Goal: Communication & Community: Answer question/provide support

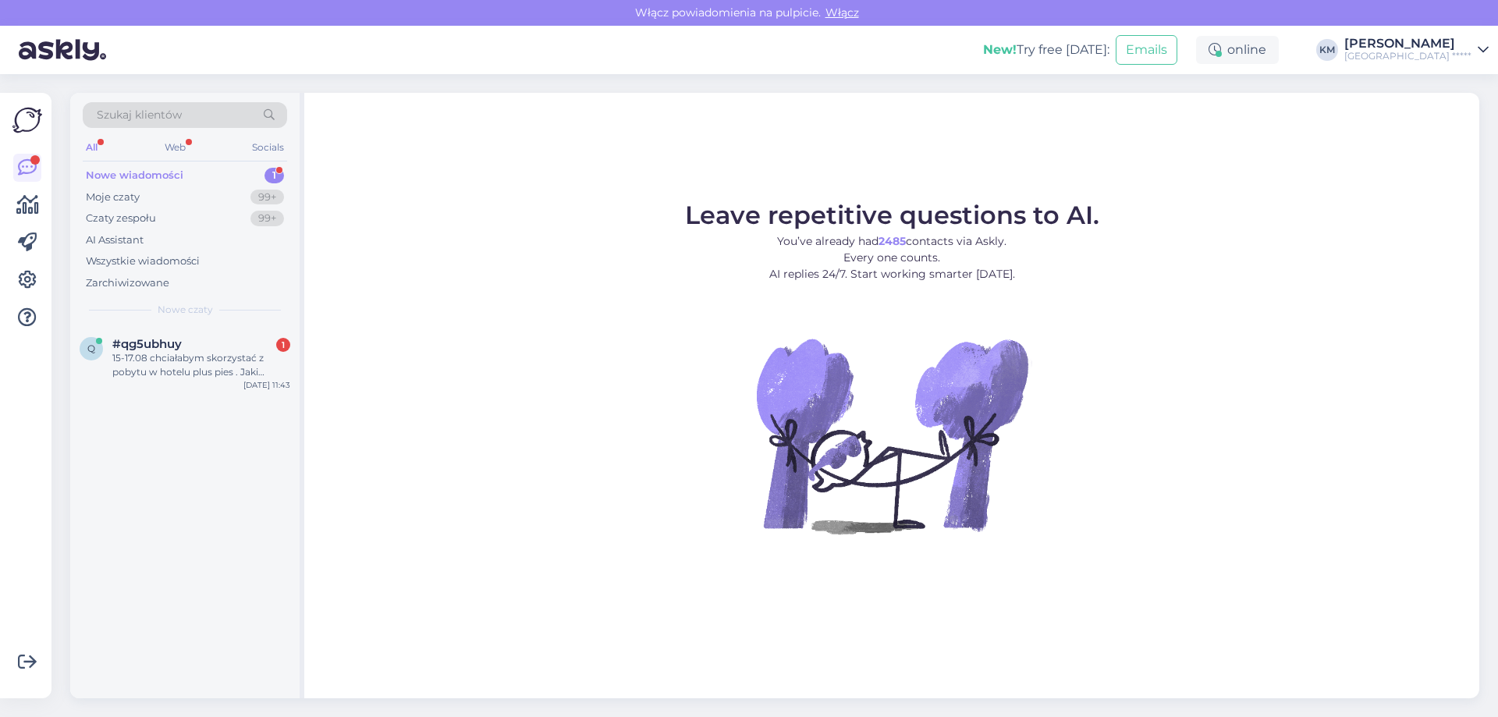
click at [237, 356] on div "15-17.08 chciałabym skorzystać z pobytu w hotelu plus pies . Jaki będzie koszt …" at bounding box center [201, 365] width 178 height 28
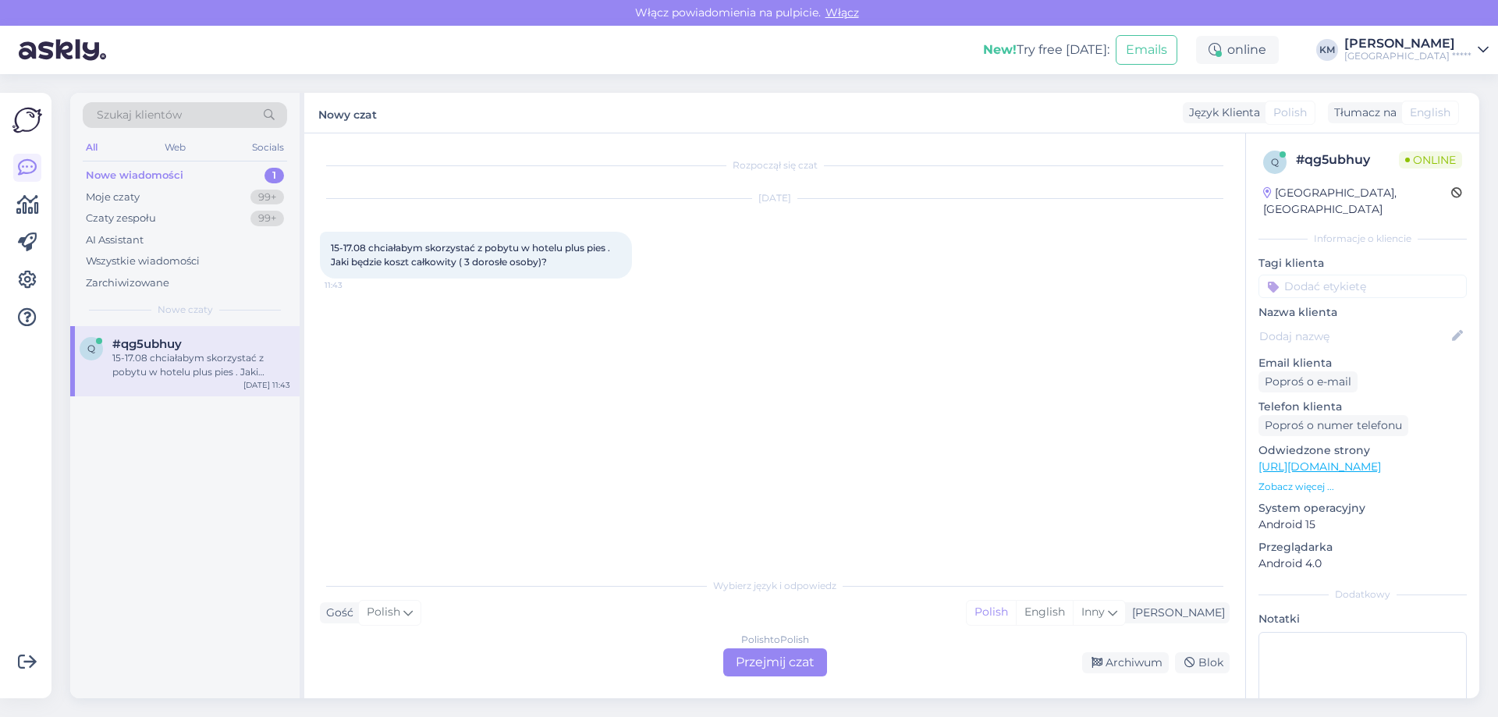
click at [780, 640] on div "Polish to Polish" at bounding box center [775, 640] width 68 height 14
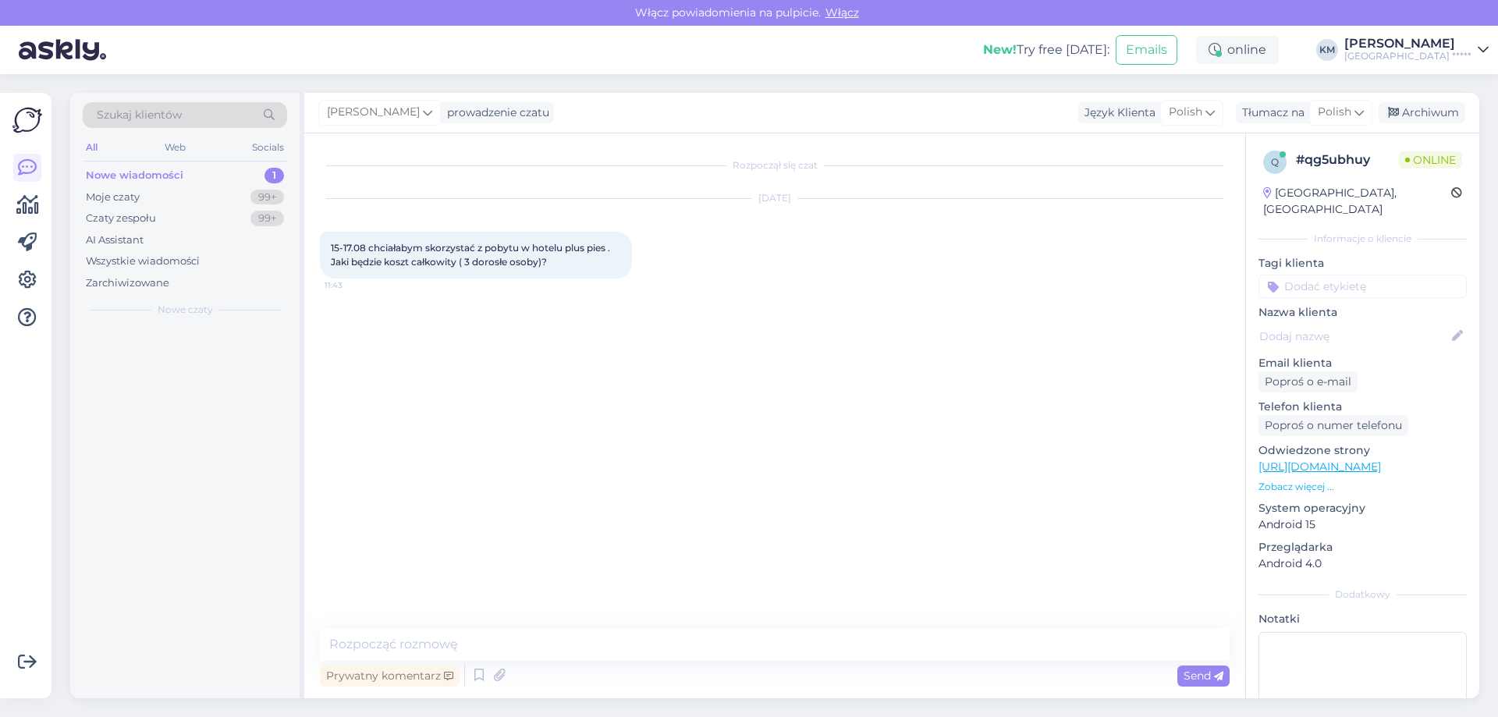
click at [778, 678] on div "Prywatny komentarz Send" at bounding box center [774, 676] width 909 height 30
click at [512, 643] on textarea at bounding box center [774, 644] width 909 height 33
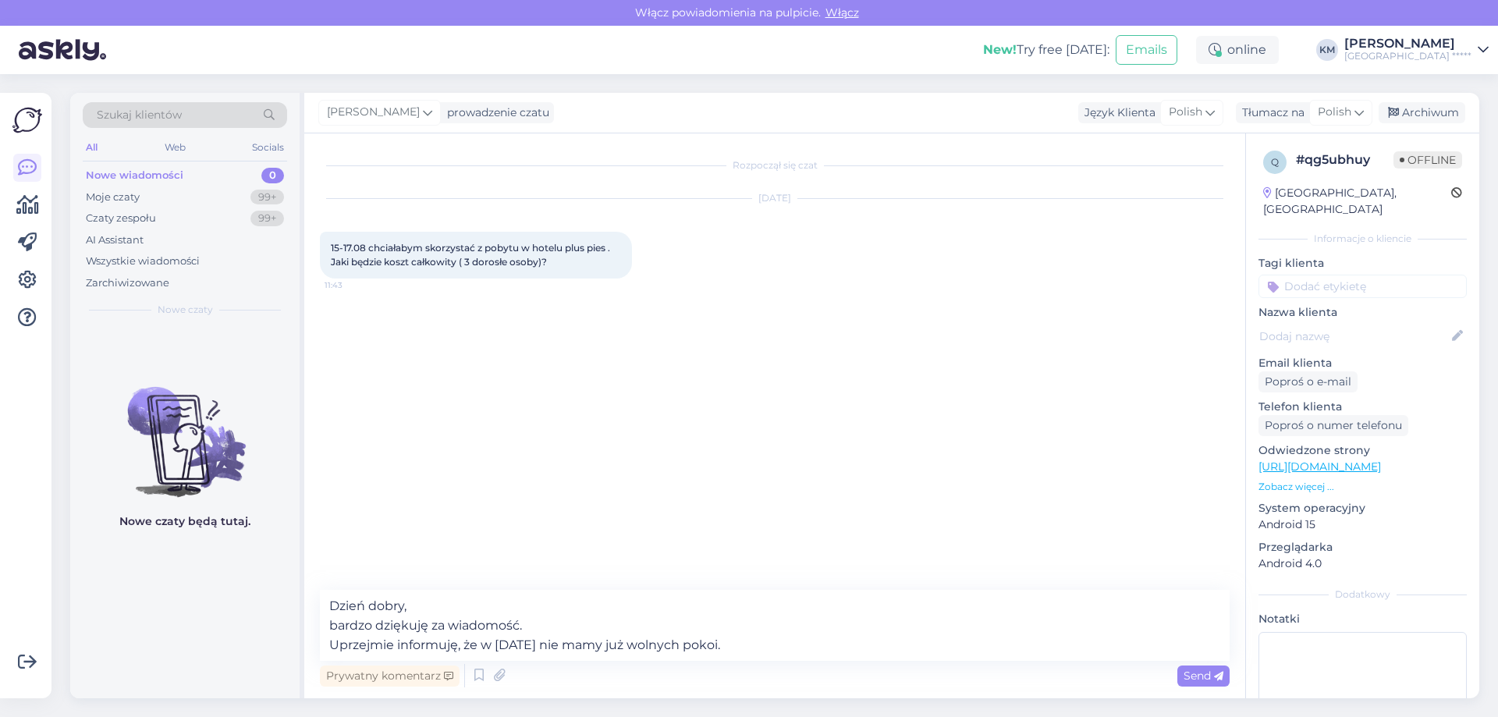
click at [223, 508] on figure "Nowe czaty będą tutaj." at bounding box center [184, 450] width 229 height 183
click at [797, 643] on textarea "Dzień dobry, bardzo dziękuję za wiadomość. Uprzejmie informuję, że w [DATE] nie…" at bounding box center [774, 625] width 909 height 71
click at [483, 649] on textarea "Dzień dobry, bardzo dziękuję za wiadomość. Uprzejmie informuję, że w [DATE] nie…" at bounding box center [774, 625] width 909 height 71
click at [648, 643] on textarea "Dzień dobry, bardzo dziękuję za wiadomość. Uprzejmie informuję, że [DATE] nie m…" at bounding box center [774, 625] width 909 height 71
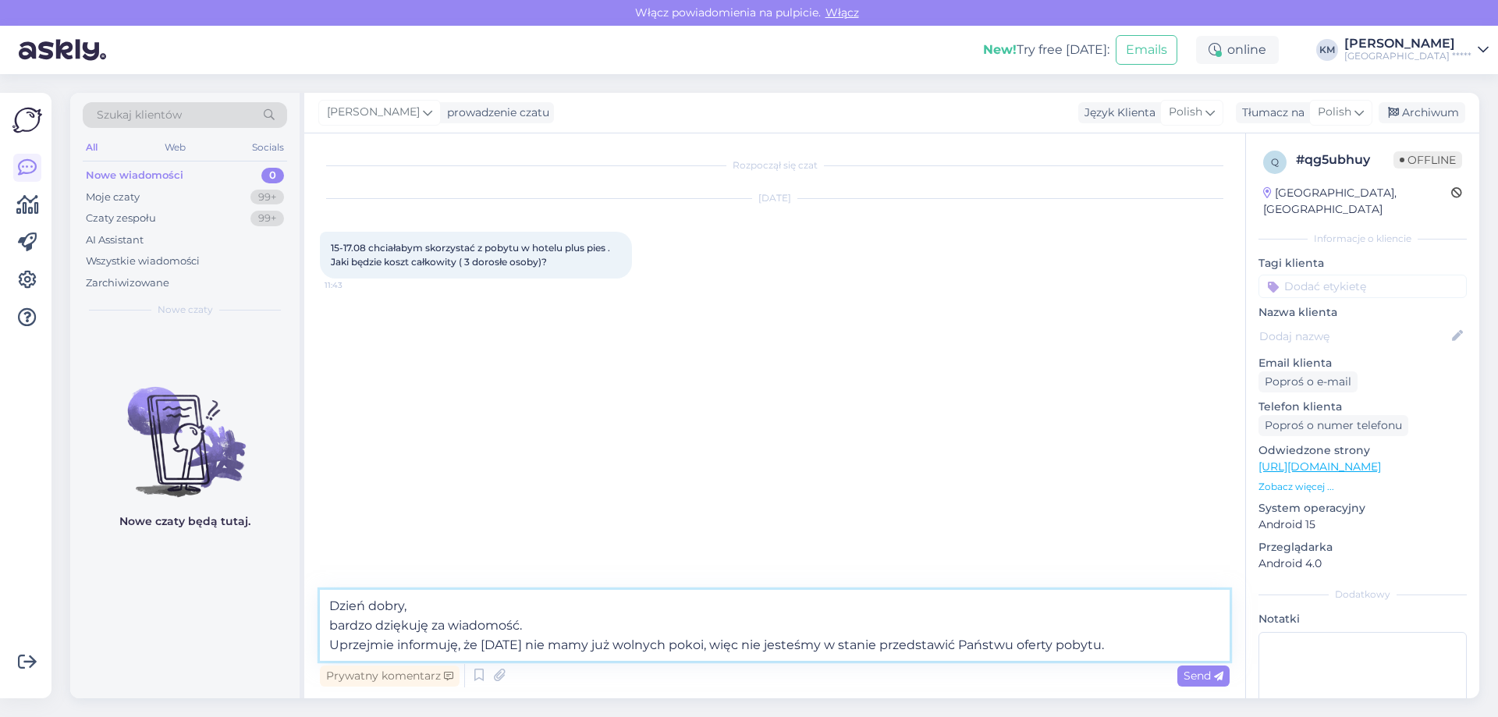
click at [648, 643] on textarea "Dzień dobry, bardzo dziękuję za wiadomość. Uprzejmie informuję, że [DATE] nie m…" at bounding box center [774, 625] width 909 height 71
click at [1167, 643] on textarea "Dzień dobry, bardzo dziękuję za wiadomość. Uprzejmie informuję, że [DATE] nie m…" at bounding box center [774, 625] width 909 height 71
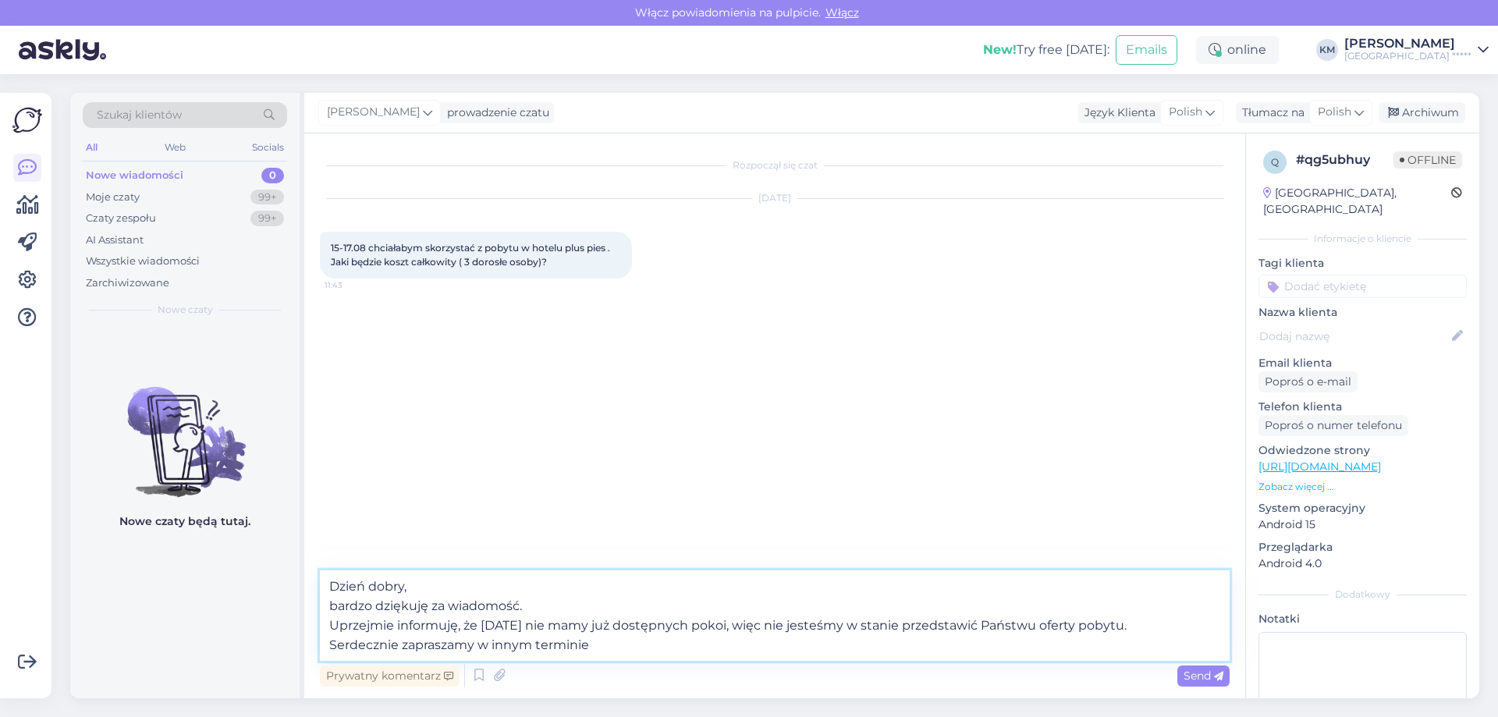
type textarea "Dzień dobry, bardzo dziękuję za wiadomość. Uprzejmie informuję, że [DATE] nie m…"
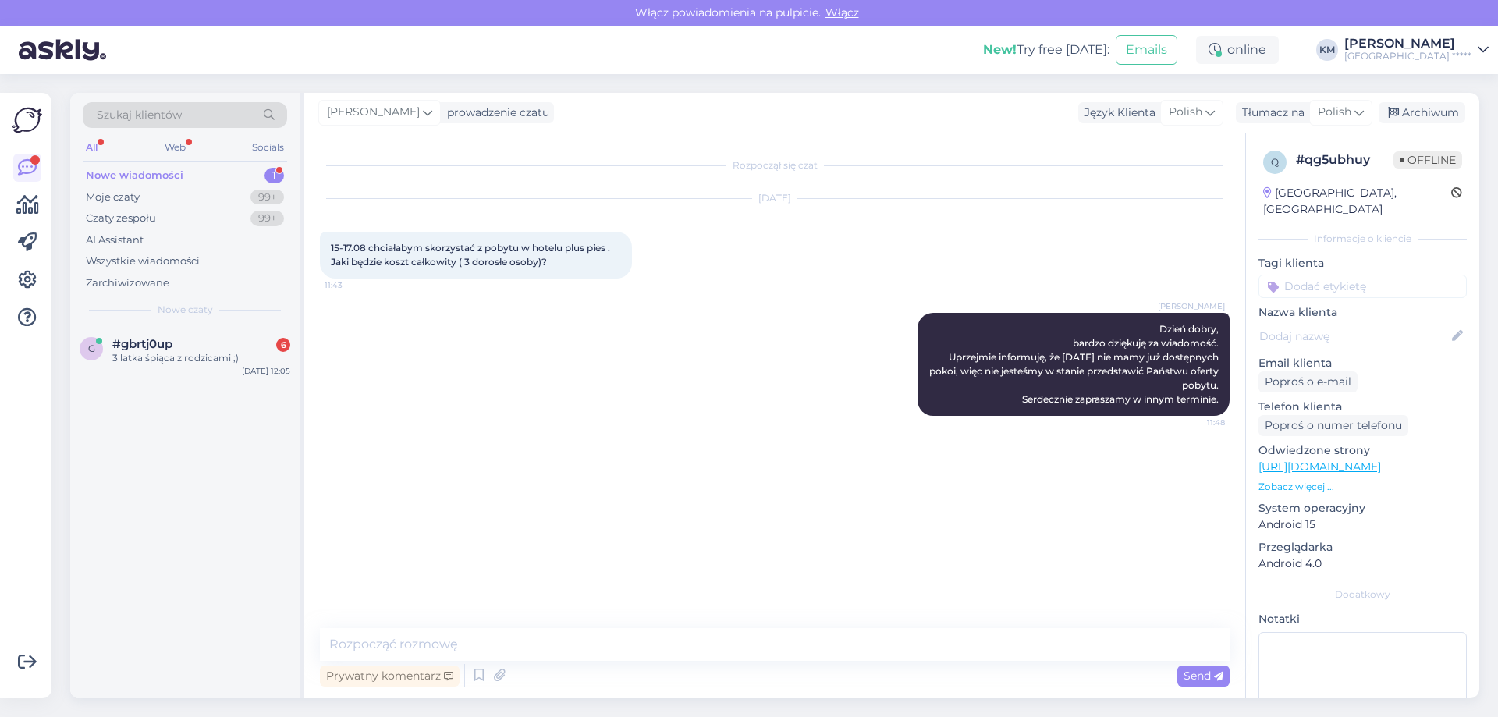
click at [196, 347] on div "#gbrtj0up 6" at bounding box center [201, 344] width 178 height 14
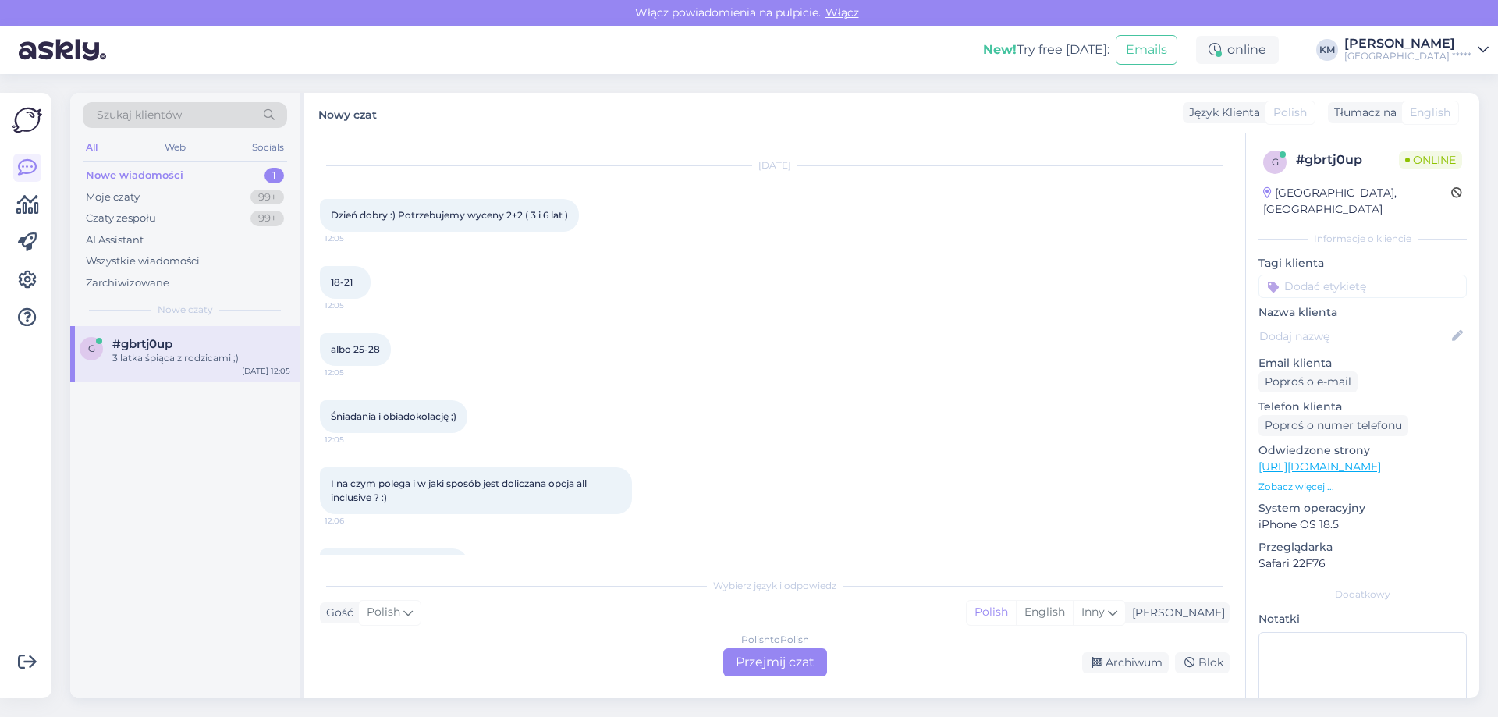
scroll to position [76, 0]
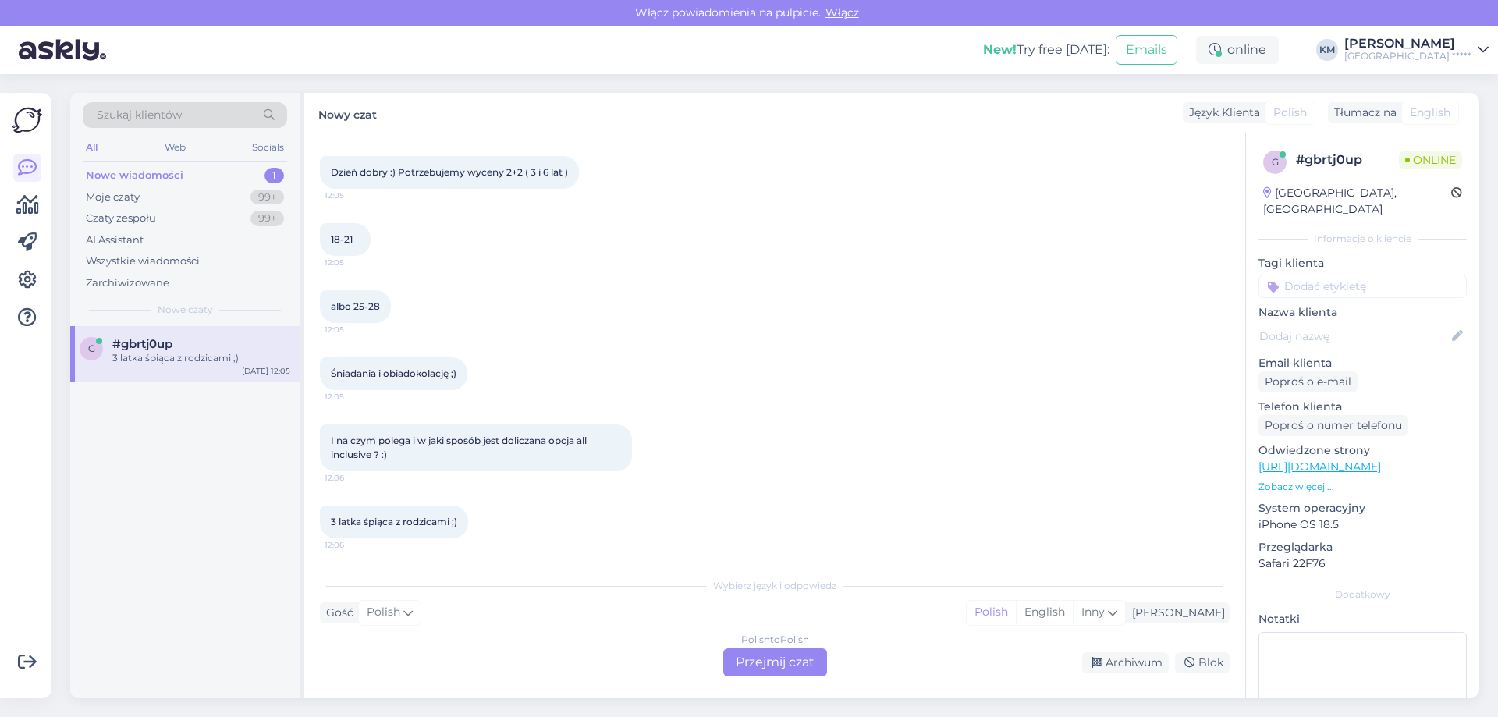
click at [746, 670] on div "Polish to Polish Przejmij czat" at bounding box center [775, 662] width 104 height 28
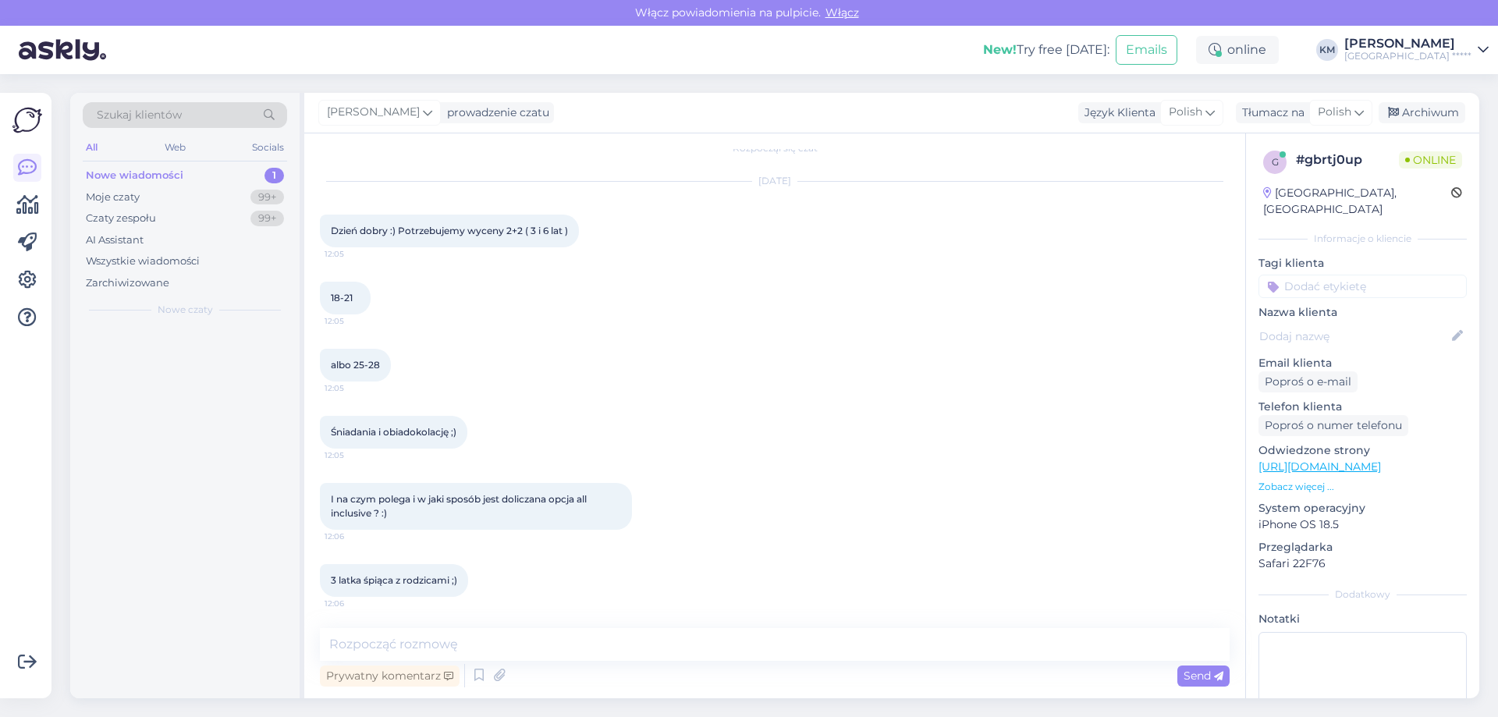
scroll to position [17, 0]
click at [487, 630] on textarea at bounding box center [774, 644] width 909 height 33
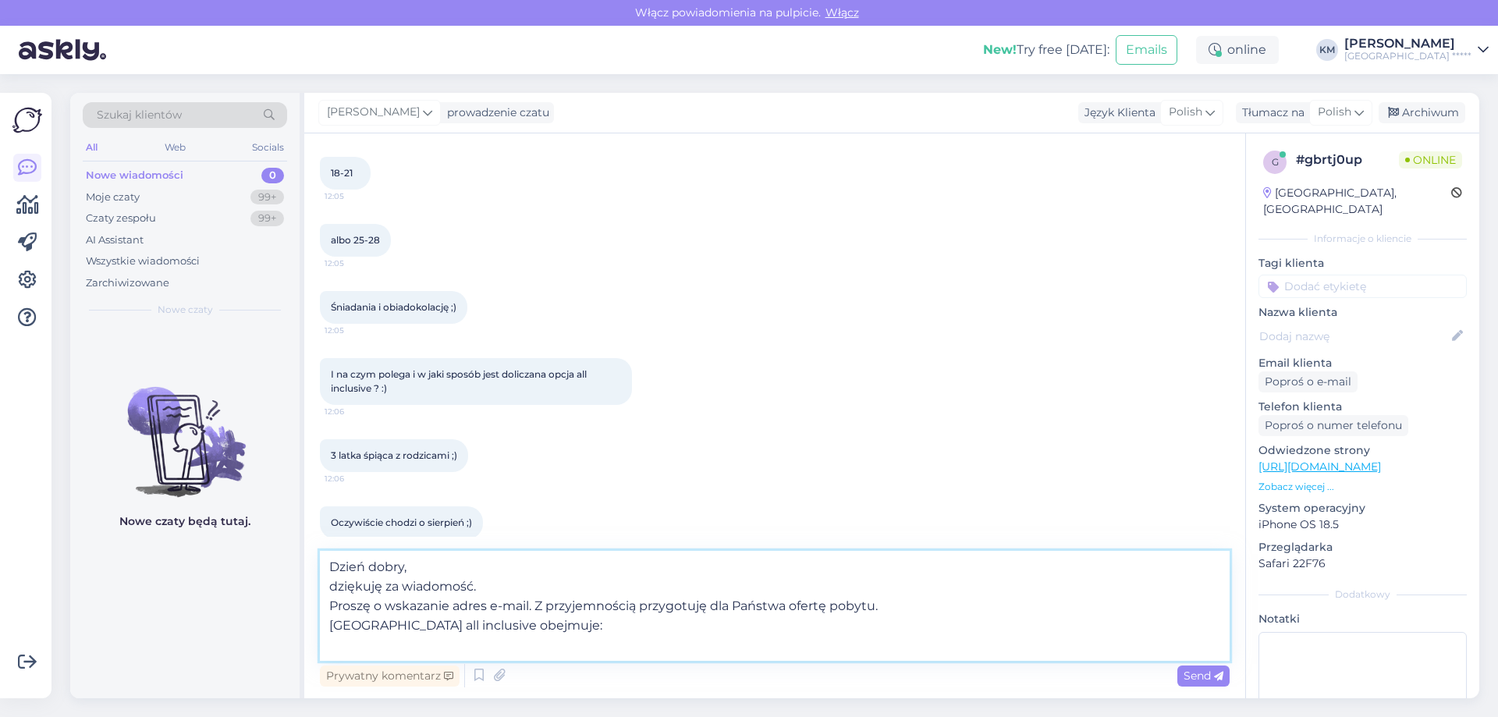
scroll to position [158, 0]
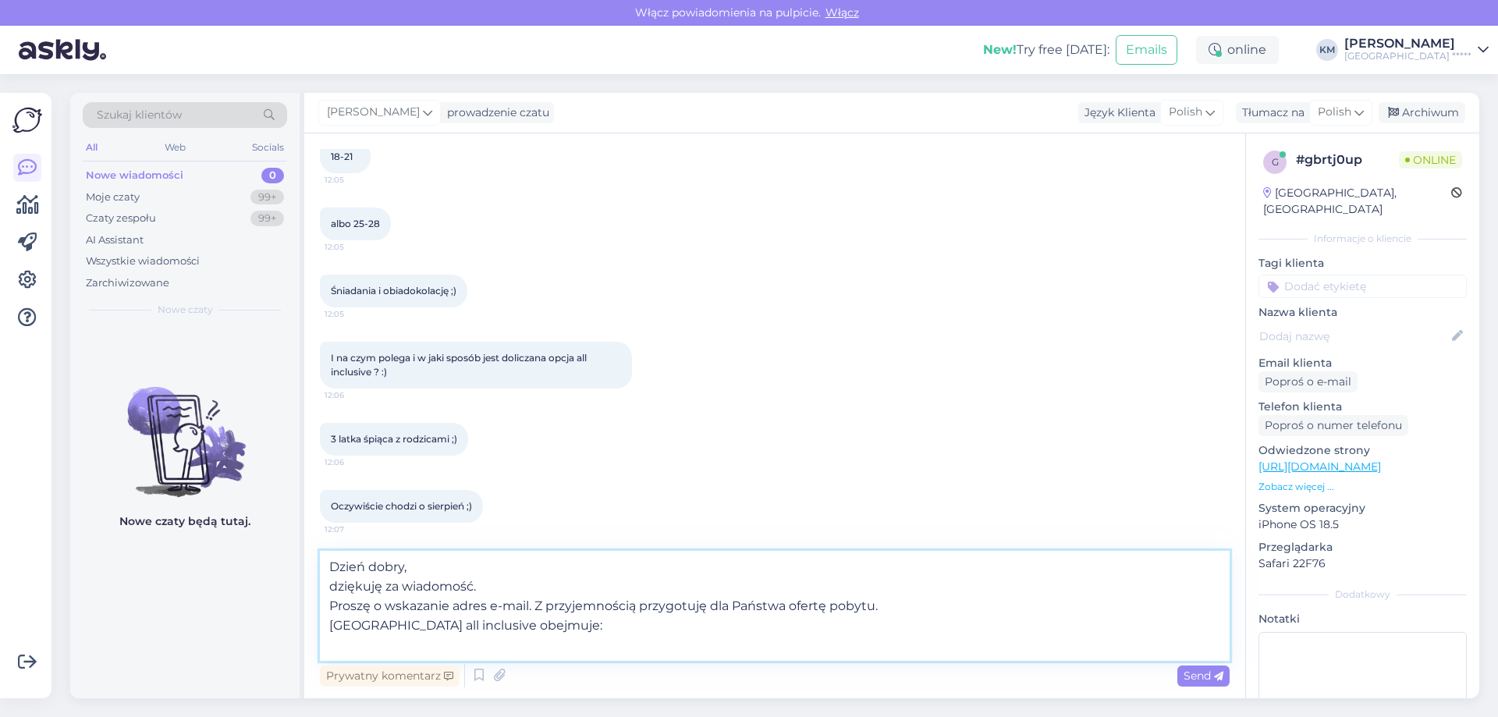
paste textarea "10:00-22:00 - napoje alkoholowe i bezalkoholowe (woda gazowana i niegazowana, s…"
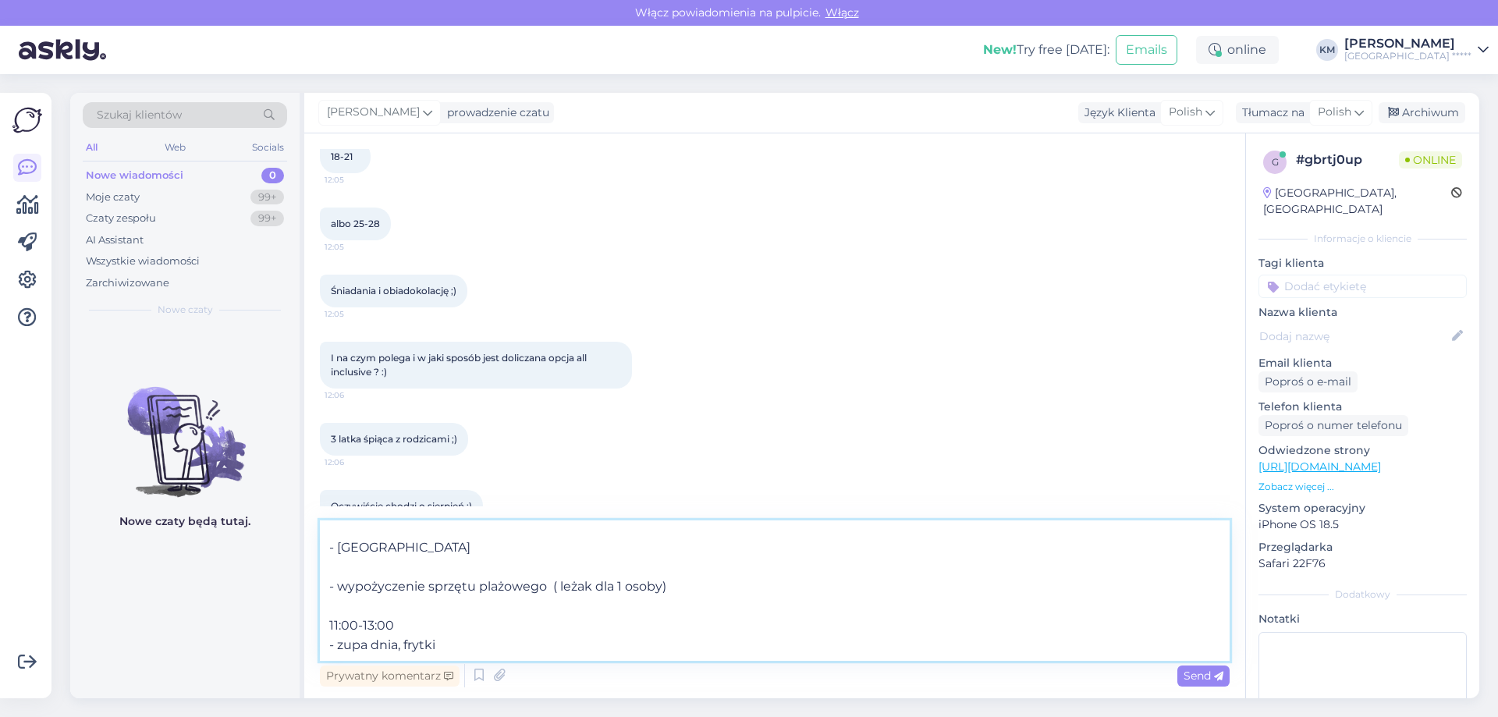
scroll to position [195, 0]
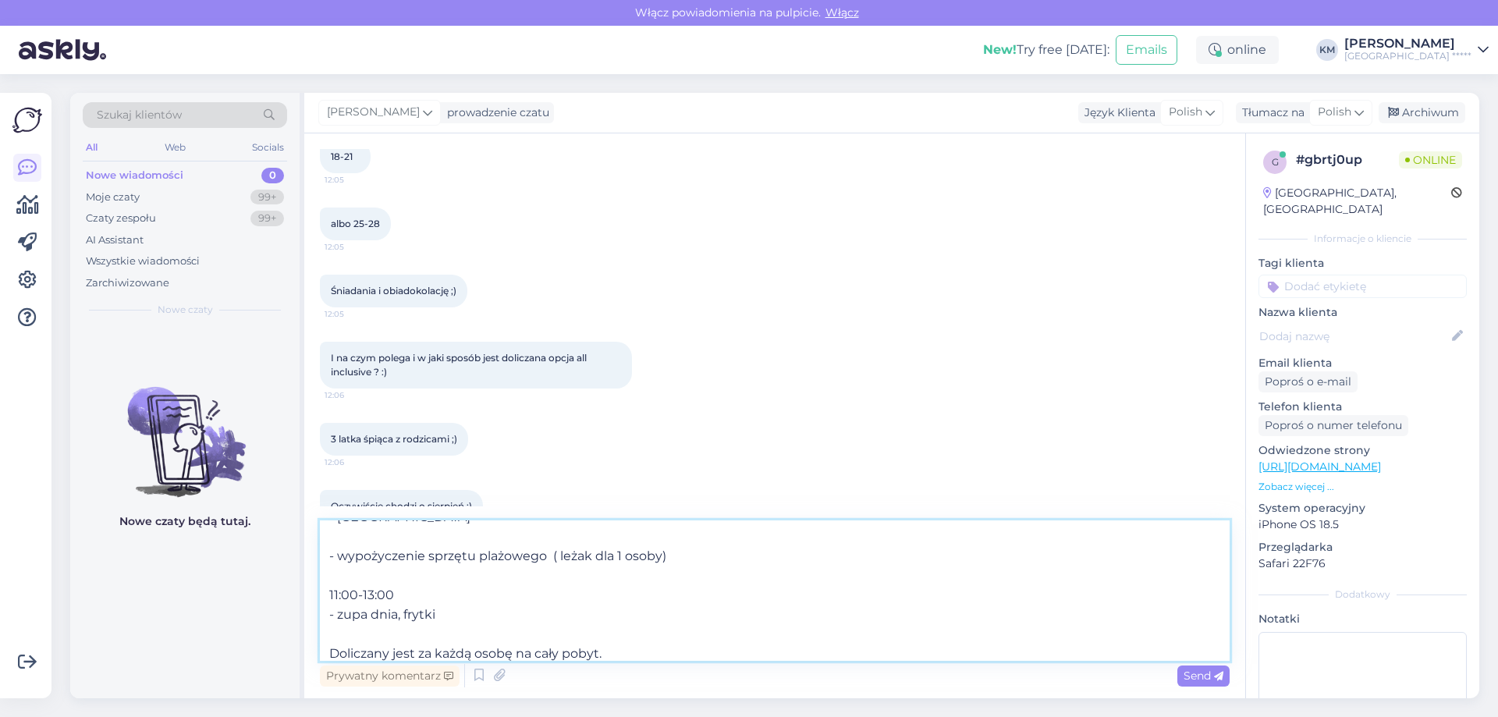
click at [405, 568] on textarea "Dzień dobry, dziękuję za wiadomość. Proszę o wskazanie adres e-mail. Z przyjemn…" at bounding box center [774, 590] width 909 height 140
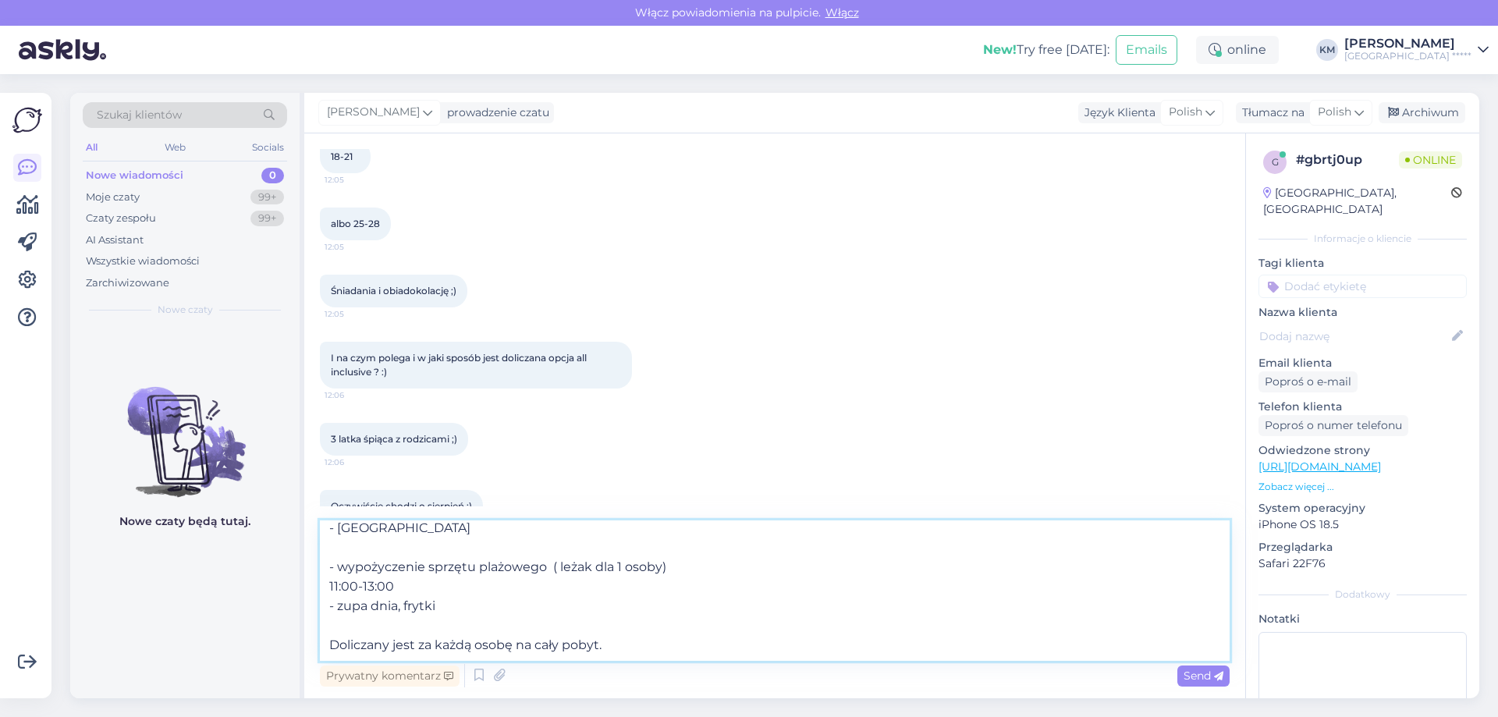
click at [361, 556] on textarea "Dzień dobry, dziękuję za wiadomość. Proszę o wskazanie adres e-mail. Z przyjemn…" at bounding box center [774, 590] width 909 height 140
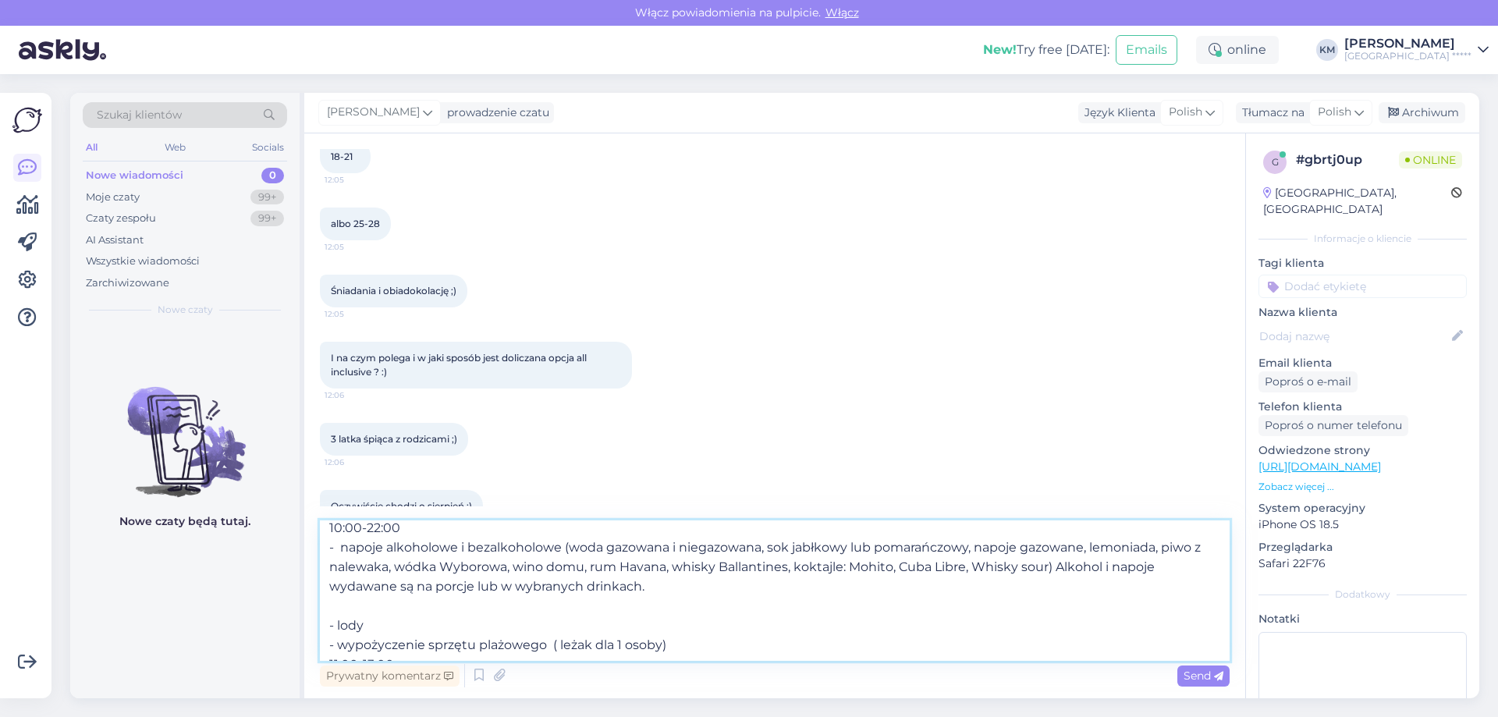
click at [357, 605] on textarea "Dzień dobry, dziękuję za wiadomość. Proszę o wskazanie adres e-mail. Z przyjemn…" at bounding box center [774, 590] width 909 height 140
click at [470, 562] on textarea "Dzień dobry, dziękuję za wiadomość. Proszę o wskazanie adres e-mail. Z przyjemn…" at bounding box center [774, 590] width 909 height 140
click at [566, 560] on textarea "Dzień dobry, dziękuję za wiadomość. Proszę o wskazanie adres e-mail. Z przyjemn…" at bounding box center [774, 590] width 909 height 140
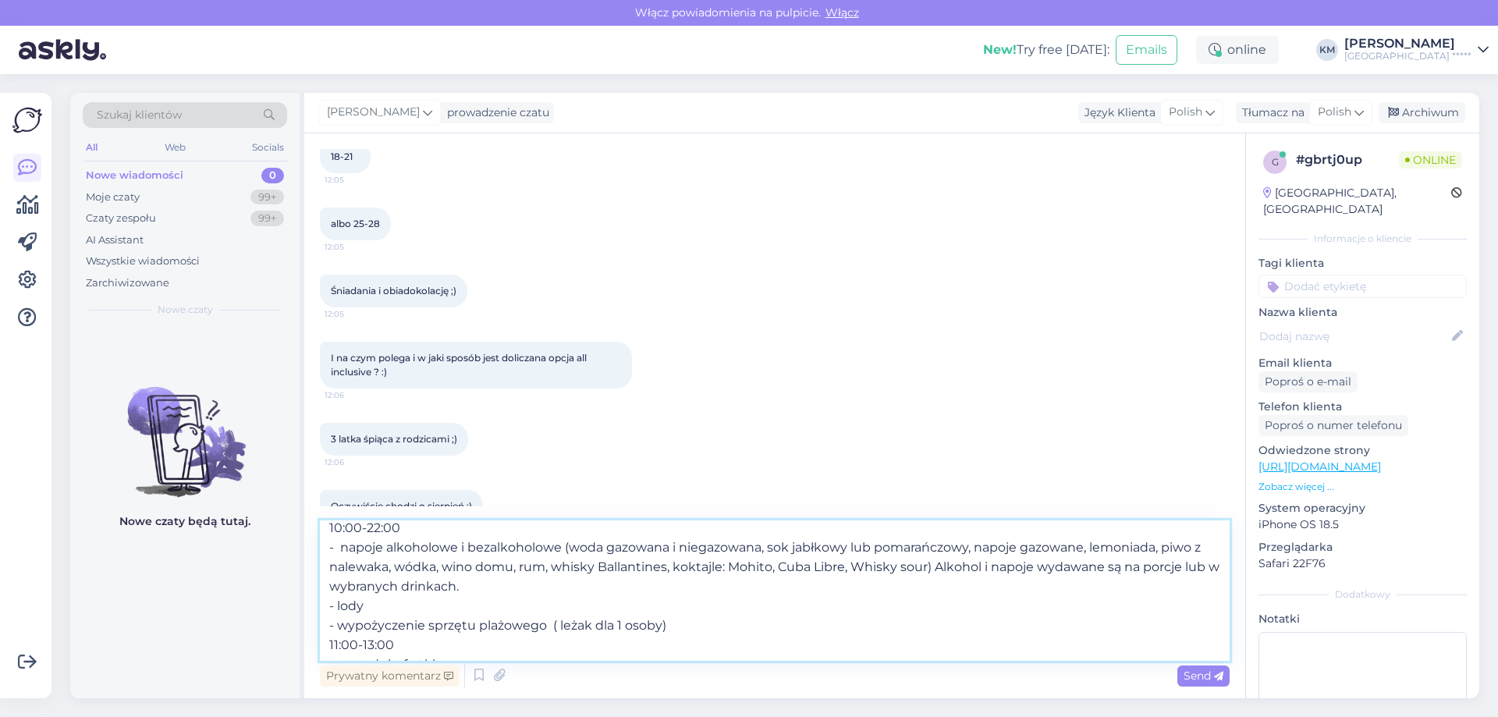
click at [618, 569] on textarea "Dzień dobry, dziękuję za wiadomość. Proszę o wskazanie adres e-mail. Z przyjemn…" at bounding box center [774, 590] width 909 height 140
drag, startPoint x: 660, startPoint y: 565, endPoint x: 855, endPoint y: 562, distance: 195.0
click at [855, 562] on textarea "Dzień dobry, dziękuję za wiadomość. Proszę o wskazanie adres e-mail. Z przyjemn…" at bounding box center [774, 590] width 909 height 140
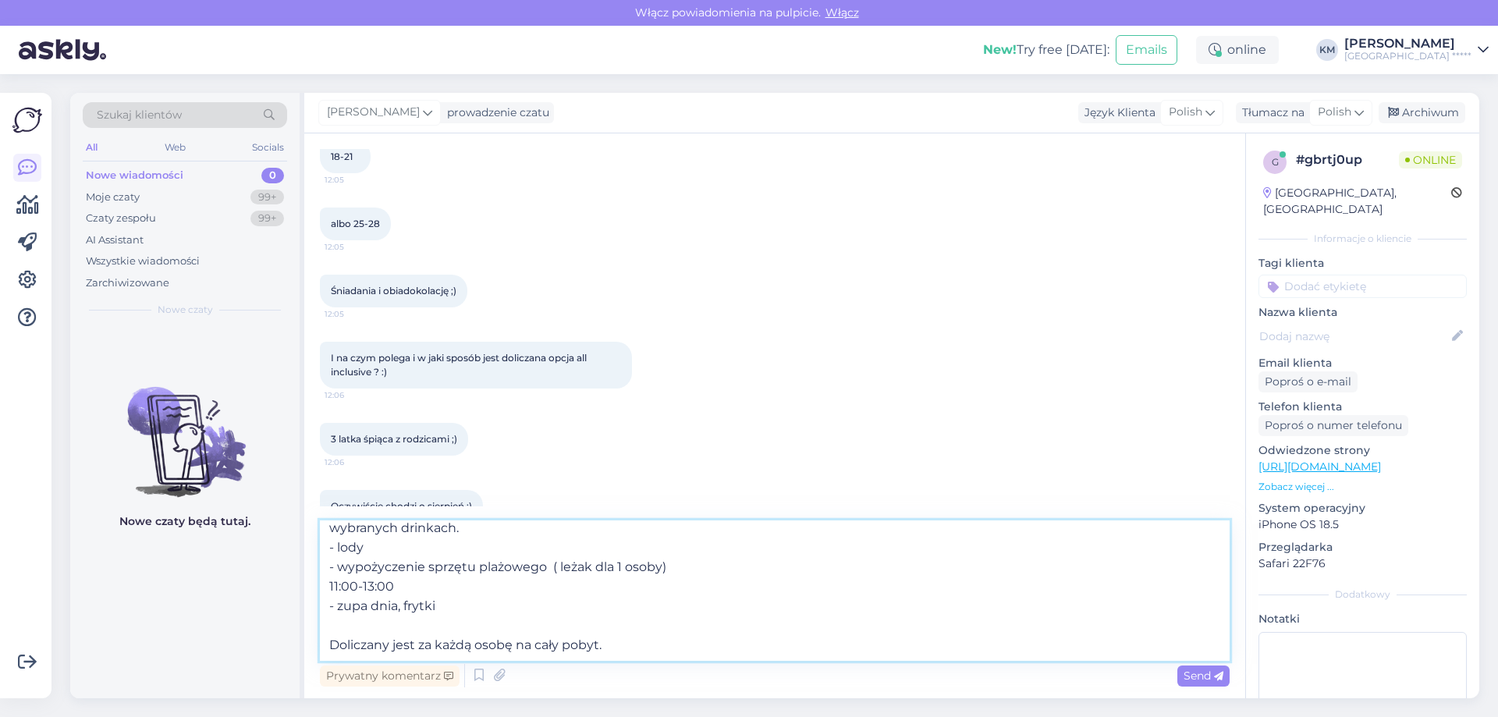
drag, startPoint x: 338, startPoint y: 643, endPoint x: 325, endPoint y: 642, distance: 12.5
click at [325, 642] on textarea "Dzień dobry, dziękuję za wiadomość. Proszę o wskazanie adres e-mail. Z przyjemn…" at bounding box center [774, 590] width 909 height 140
type textarea "Dzień dobry, dziękuję za wiadomość. Proszę o wskazanie adres e-mail. Z przyjemn…"
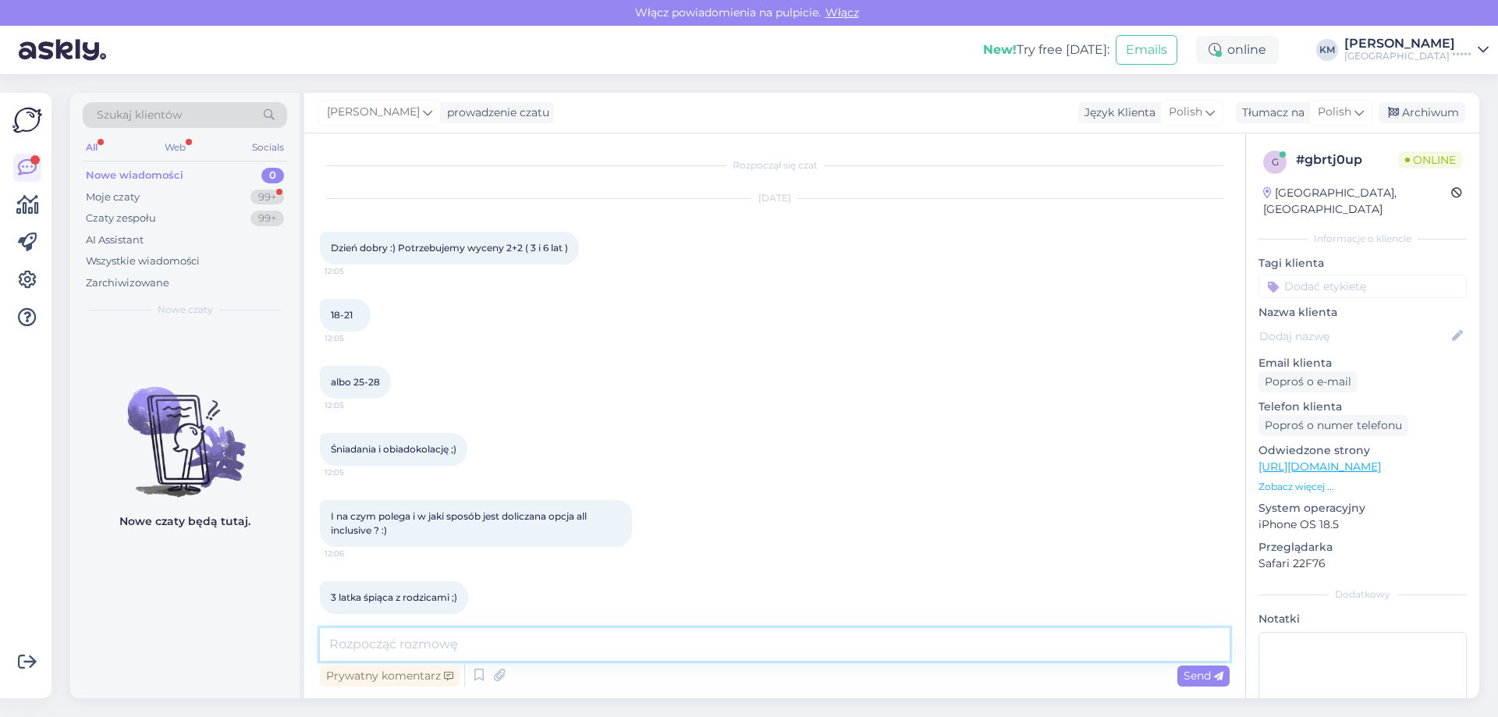
scroll to position [457, 0]
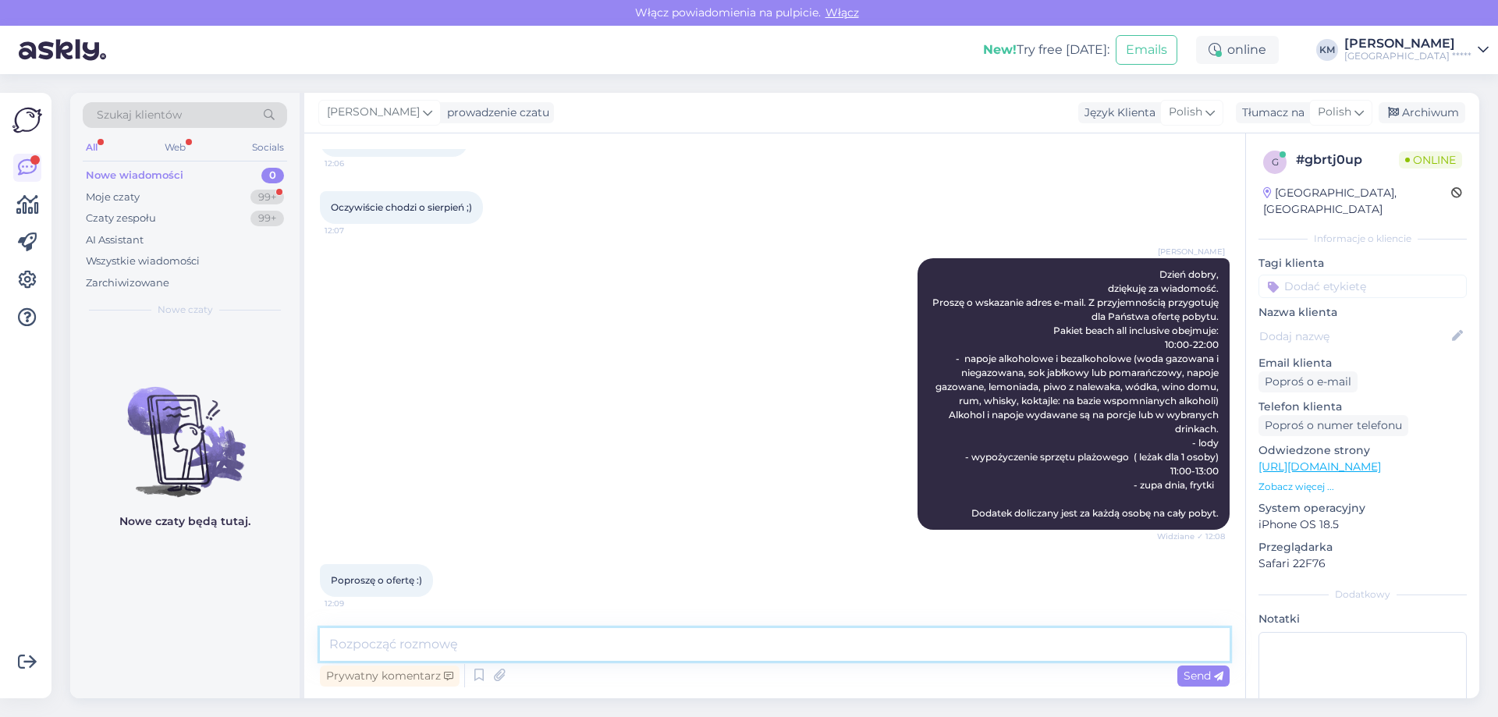
click at [480, 638] on textarea at bounding box center [774, 644] width 909 height 33
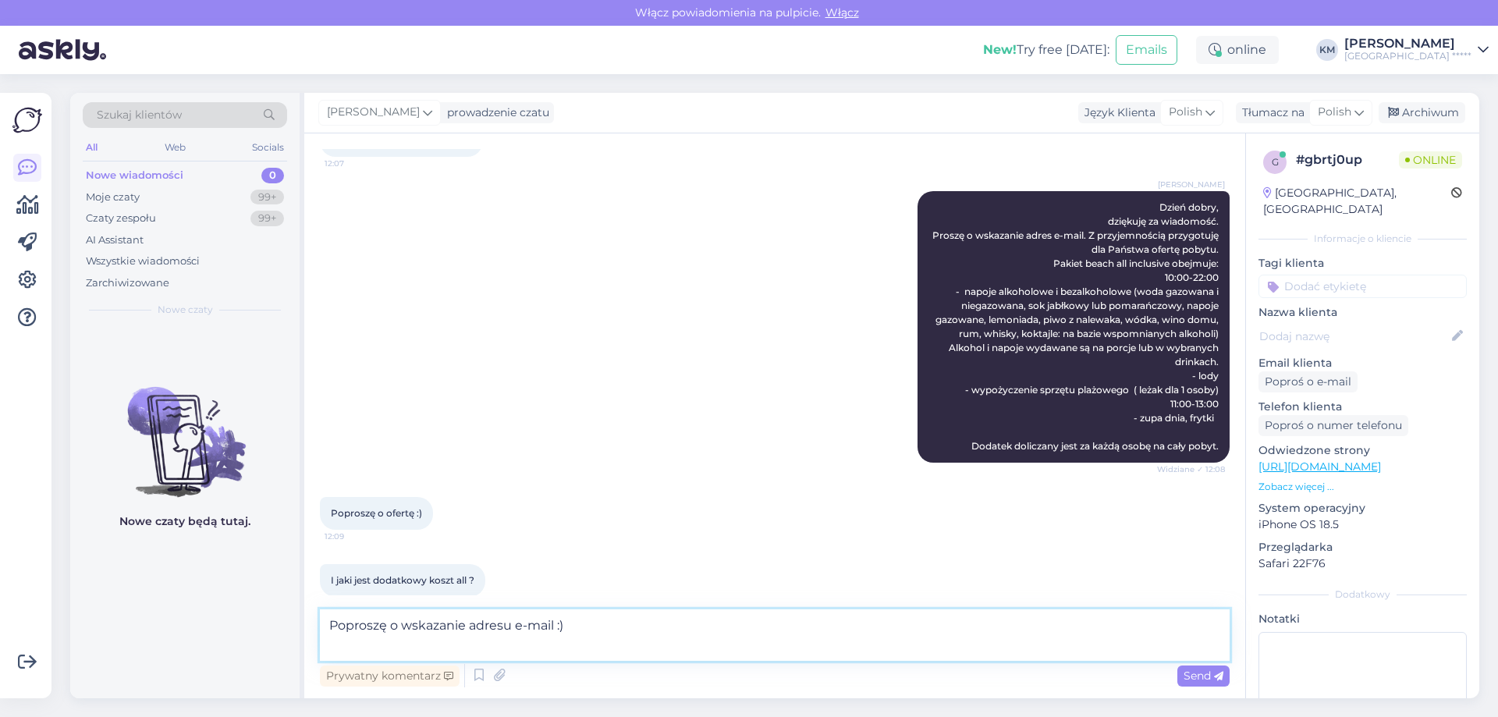
drag, startPoint x: 551, startPoint y: 628, endPoint x: 128, endPoint y: 628, distance: 423.5
click at [124, 628] on div "Szukaj klientów All Web Socials Nowe wiadomości 0 Moje czaty 99+ Czaty zespołu …" at bounding box center [774, 395] width 1409 height 605
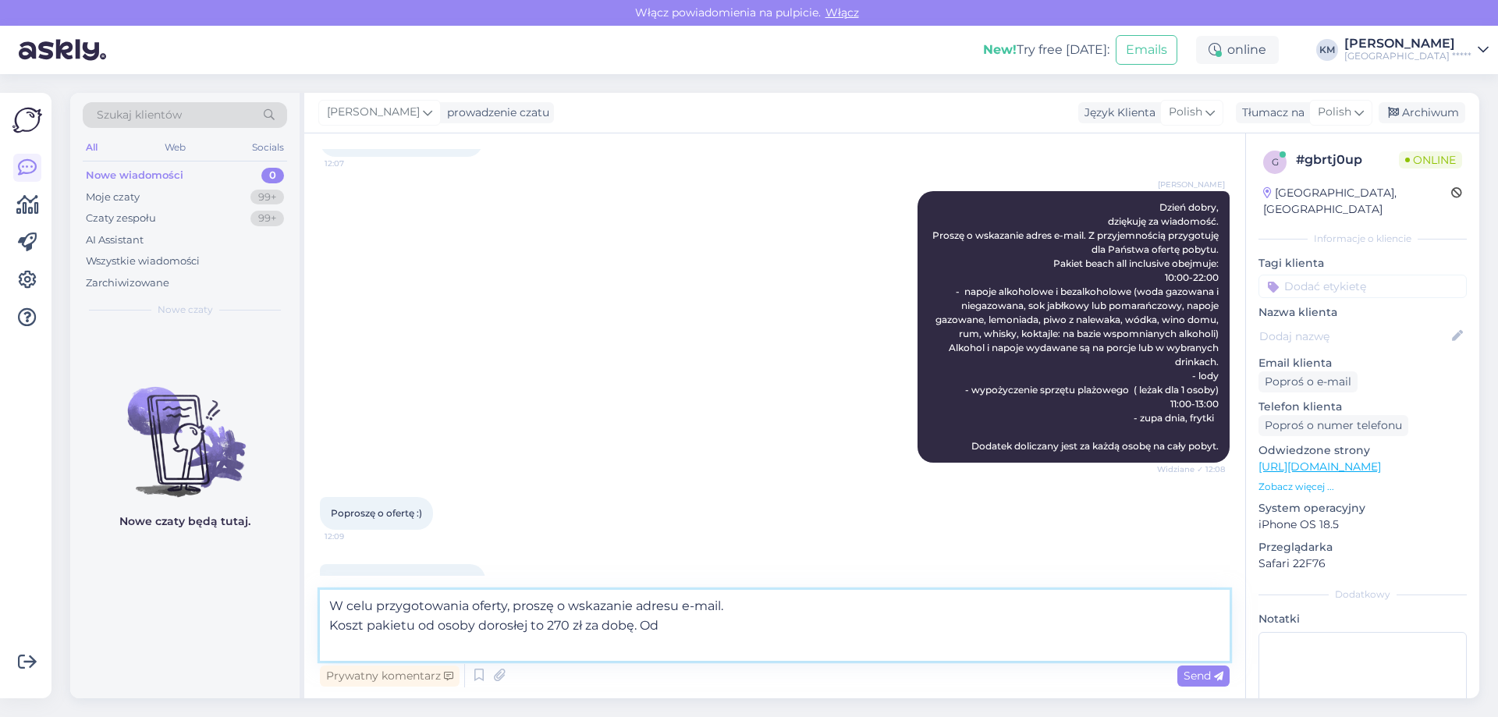
scroll to position [643, 0]
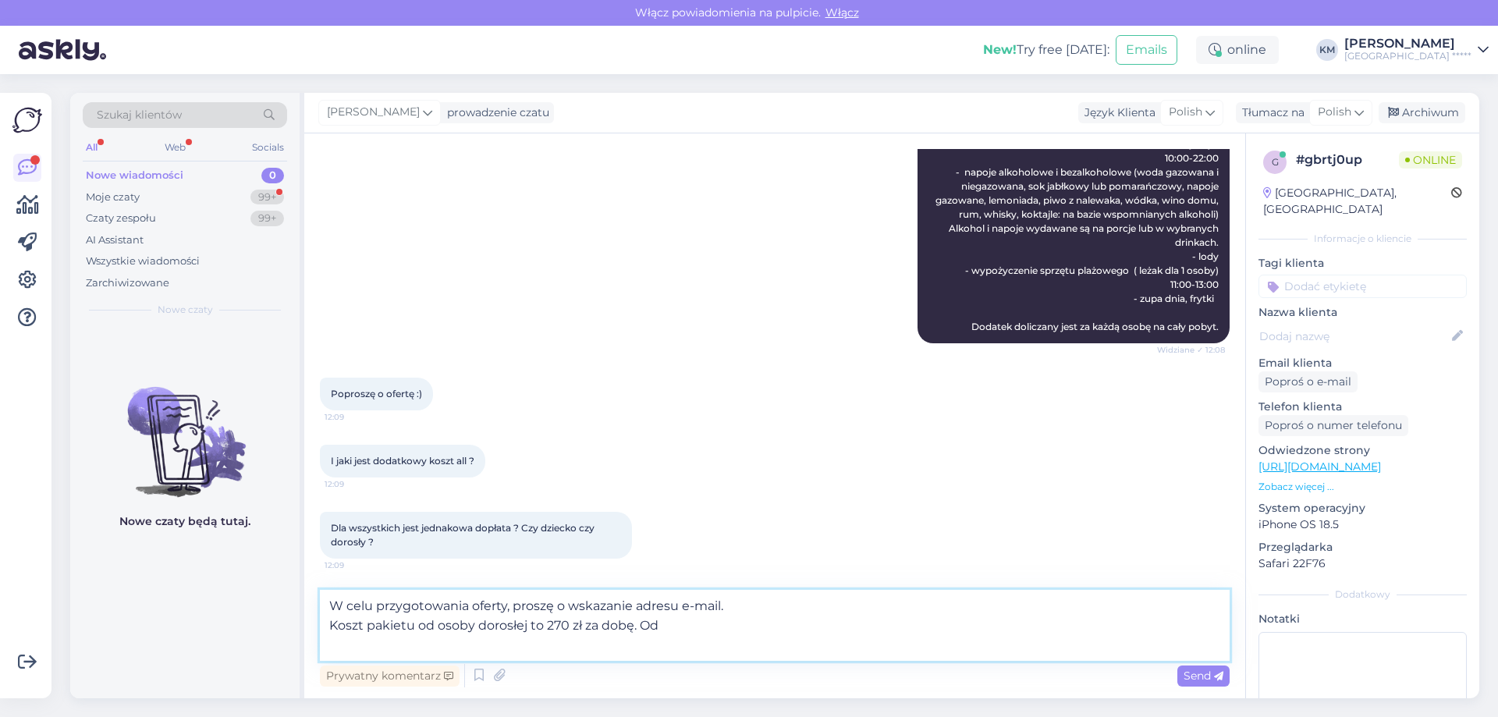
click at [425, 624] on textarea "W celu przygotowania oferty, proszę o wskazanie adresu e-mail. Koszt pakietu od…" at bounding box center [774, 625] width 909 height 71
click at [464, 633] on textarea "W celu przygotowania oferty, proszę o wskazanie adresu e-mail. Koszt pakietu dl…" at bounding box center [774, 625] width 909 height 71
click at [571, 658] on textarea "W celu przygotowania oferty, proszę o wskazanie adresu e-mail. Koszt pakietu dl…" at bounding box center [774, 625] width 909 height 71
click at [675, 627] on textarea "W celu przygotowania oferty, proszę o wskazanie adresu e-mail. Koszt pakietu dl…" at bounding box center [774, 625] width 909 height 71
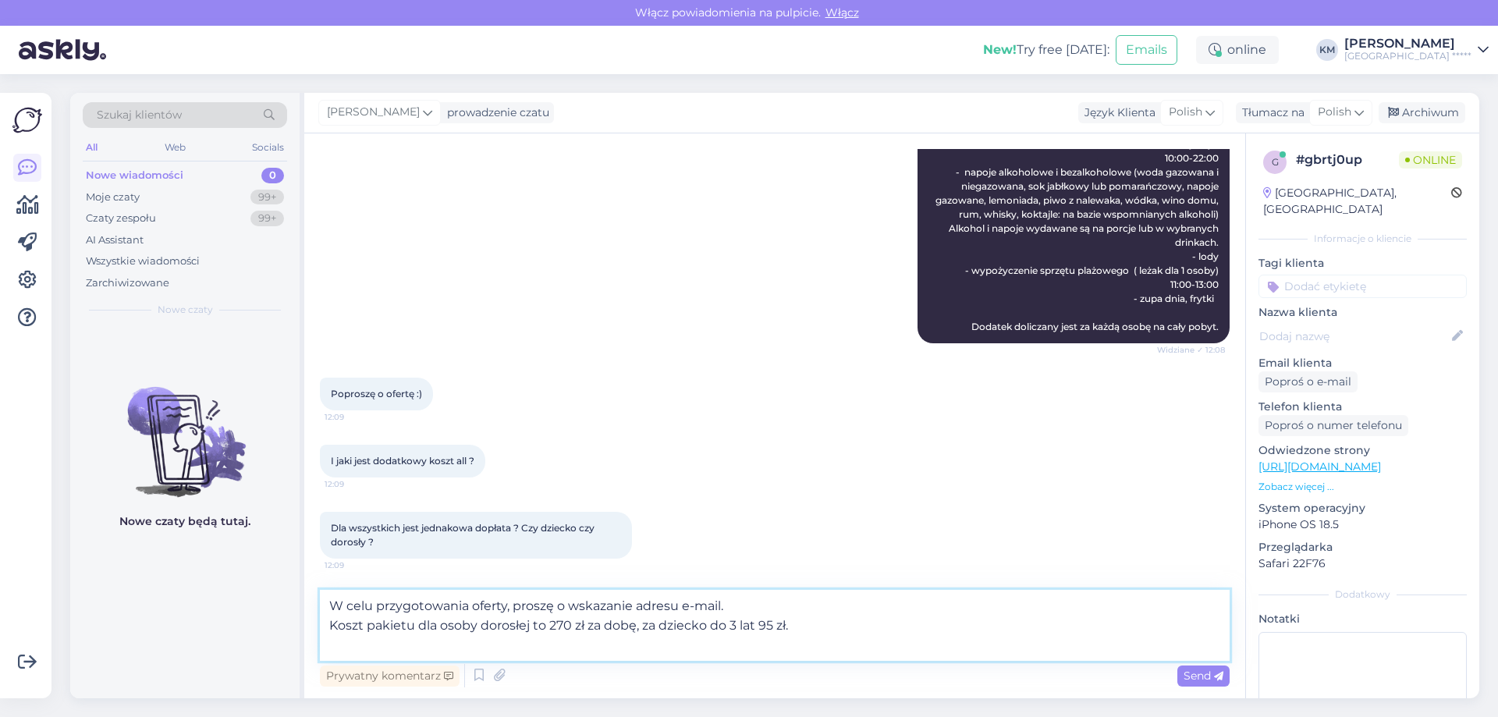
click at [784, 641] on textarea "W celu przygotowania oferty, proszę o wskazanie adresu e-mail. Koszt pakietu dl…" at bounding box center [774, 625] width 909 height 71
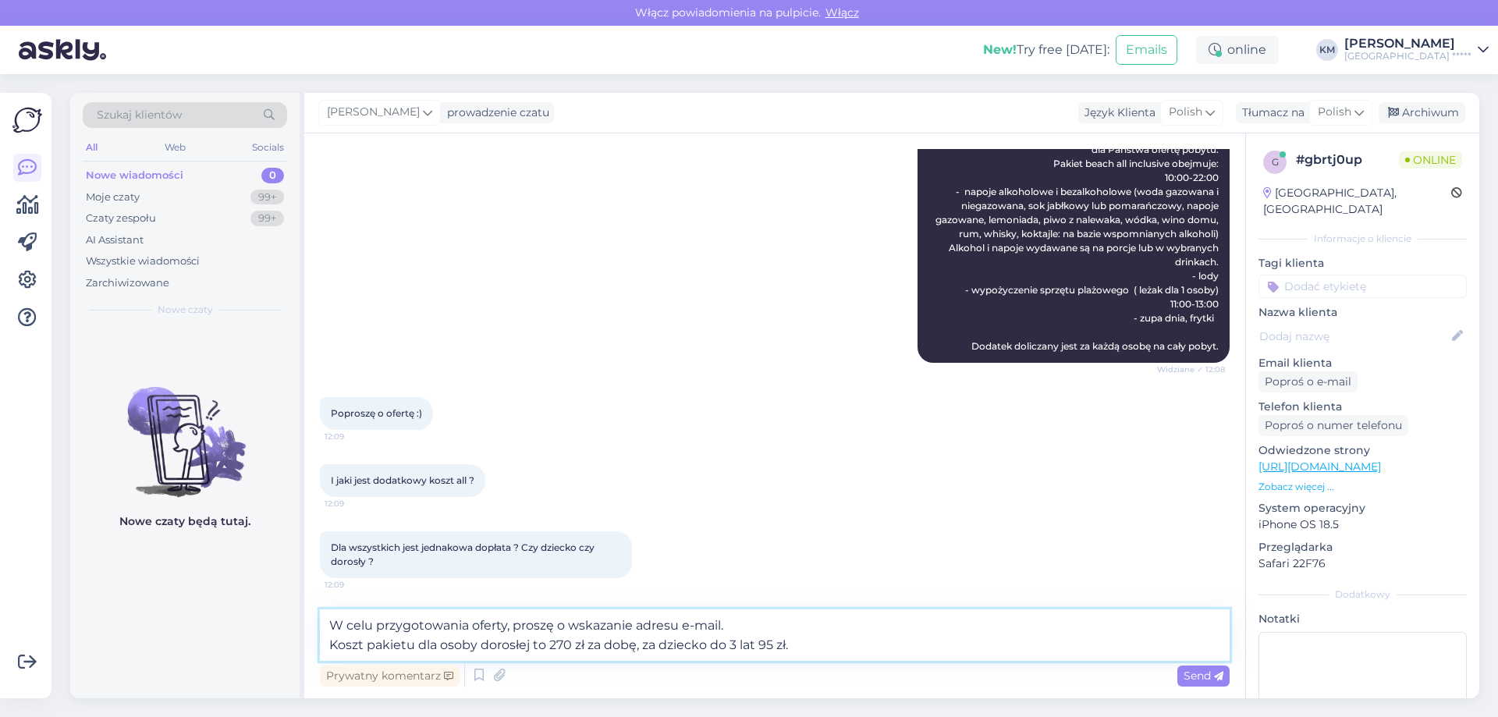
click at [813, 644] on textarea "W celu przygotowania oferty, proszę o wskazanie adresu e-mail. Koszt pakietu dl…" at bounding box center [774, 634] width 909 height 51
type textarea "W celu przygotowania oferty, proszę o wskazanie adresu e-mail. Koszt pakietu dl…"
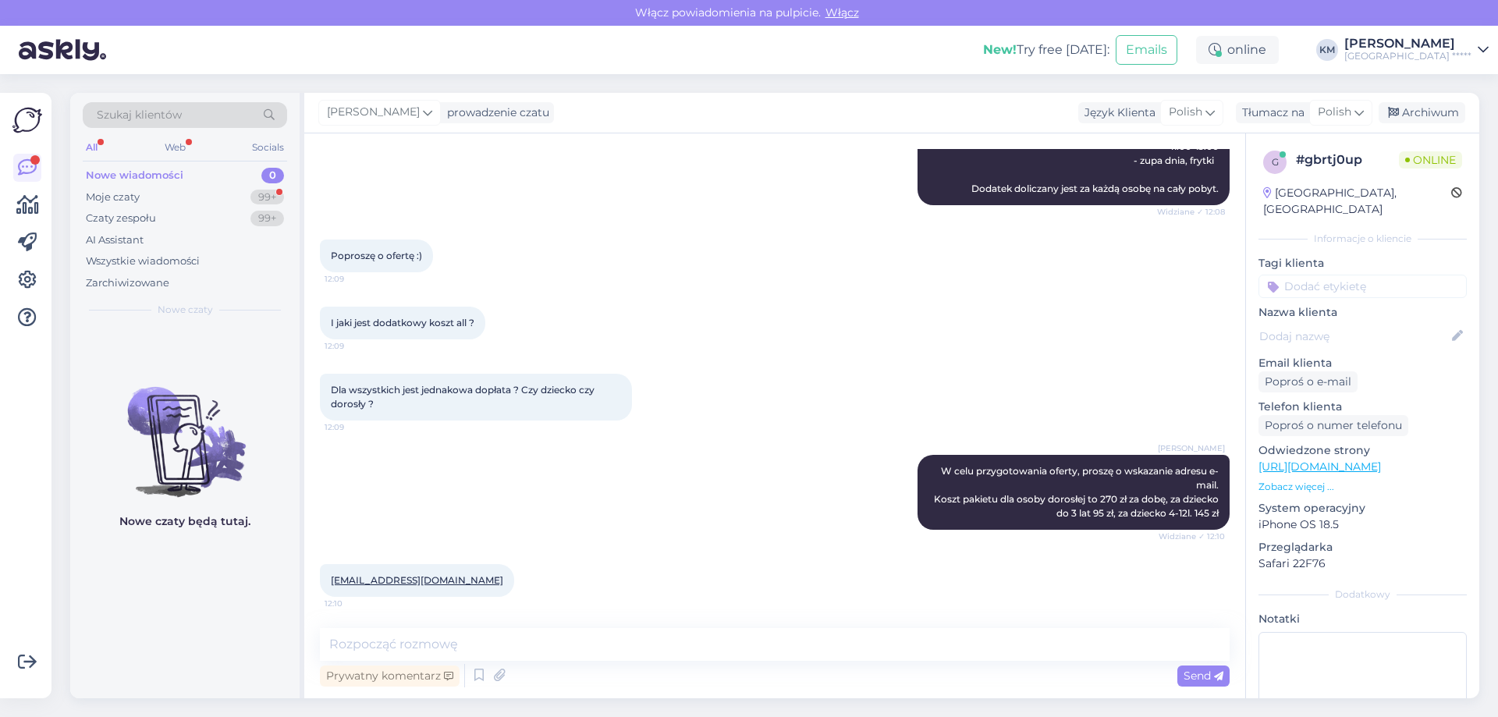
scroll to position [863, 0]
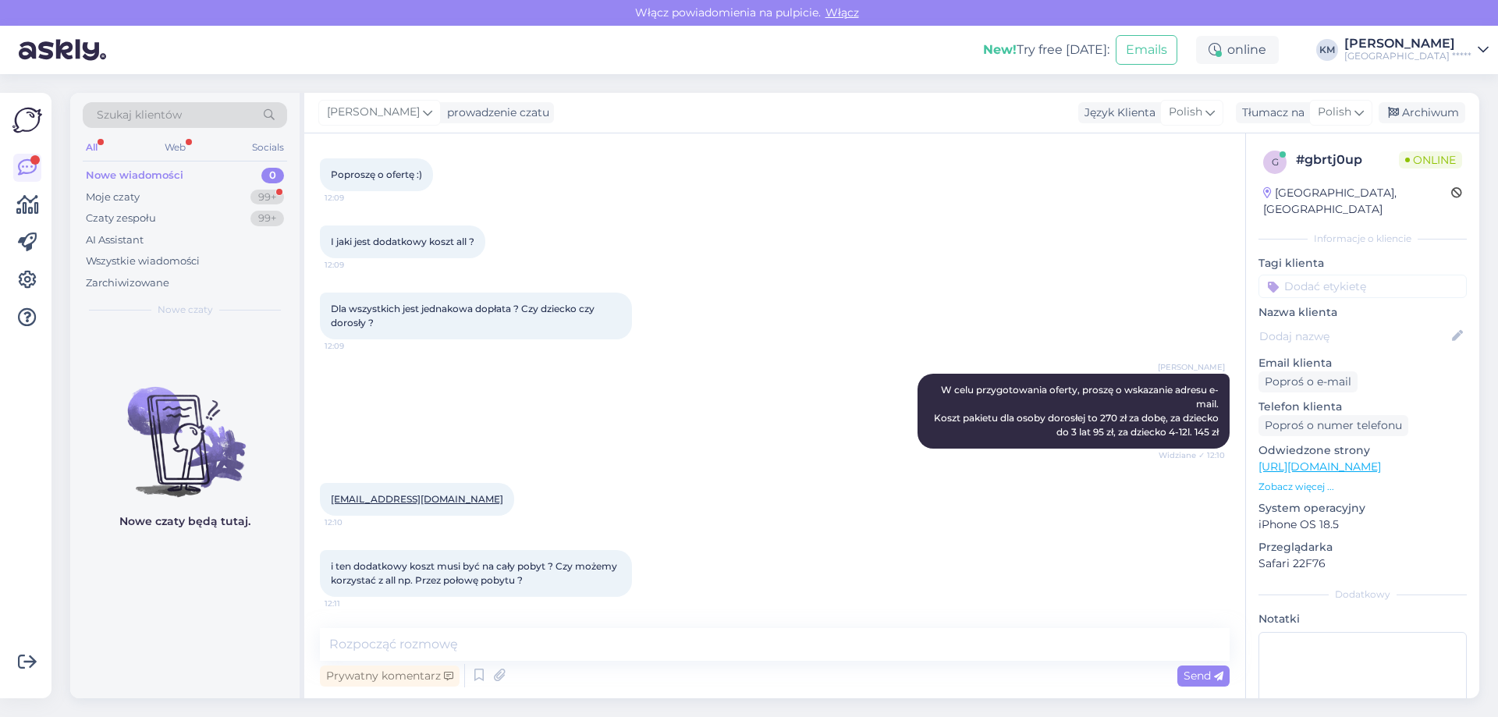
drag, startPoint x: 386, startPoint y: 587, endPoint x: 369, endPoint y: 576, distance: 19.9
click at [369, 576] on span "i ten dodatkowy koszt musi być na cały pobyt ? Czy możemy korzystać z all np. P…" at bounding box center [475, 573] width 289 height 26
click at [425, 650] on textarea at bounding box center [774, 644] width 909 height 33
click at [558, 650] on textarea at bounding box center [774, 644] width 909 height 33
type textarea "N"
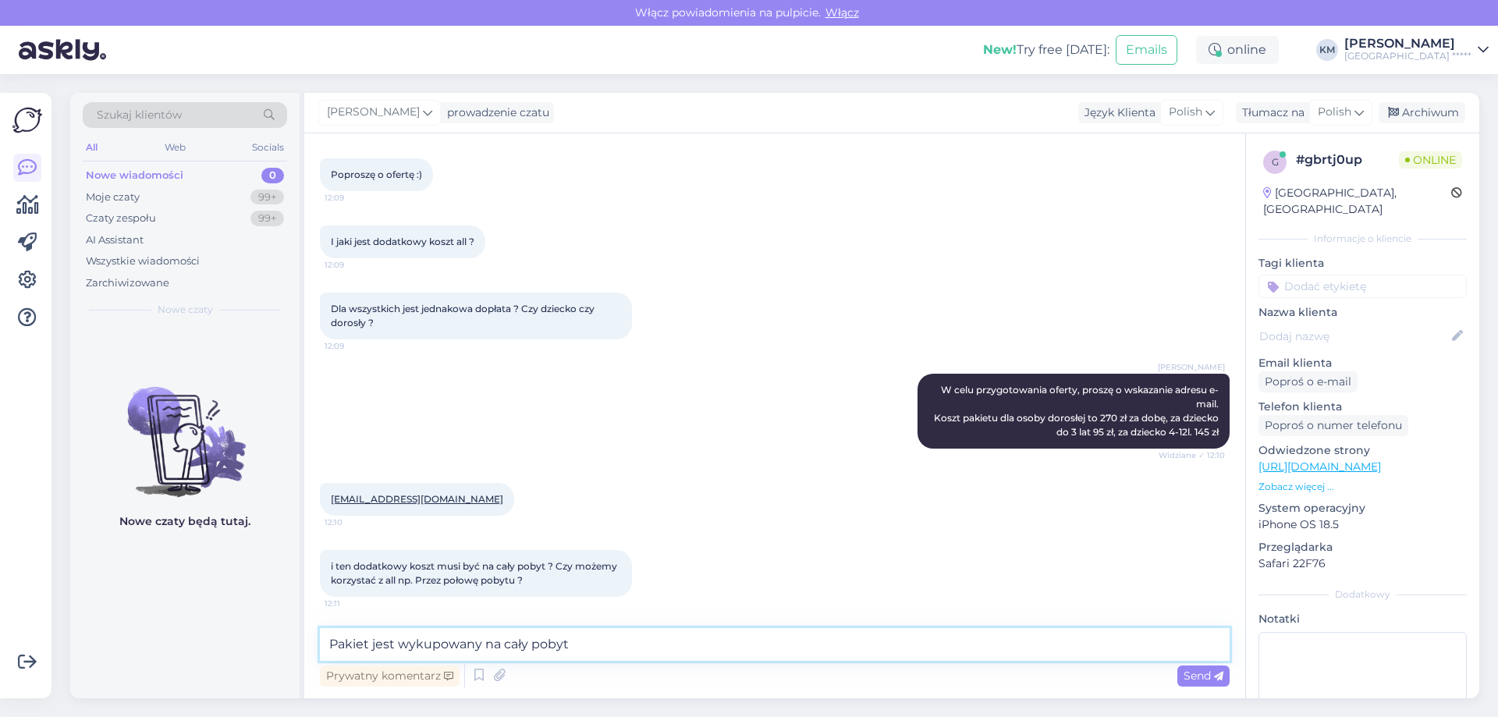
type textarea "Pakiet jest wykupowany na cały pobyt."
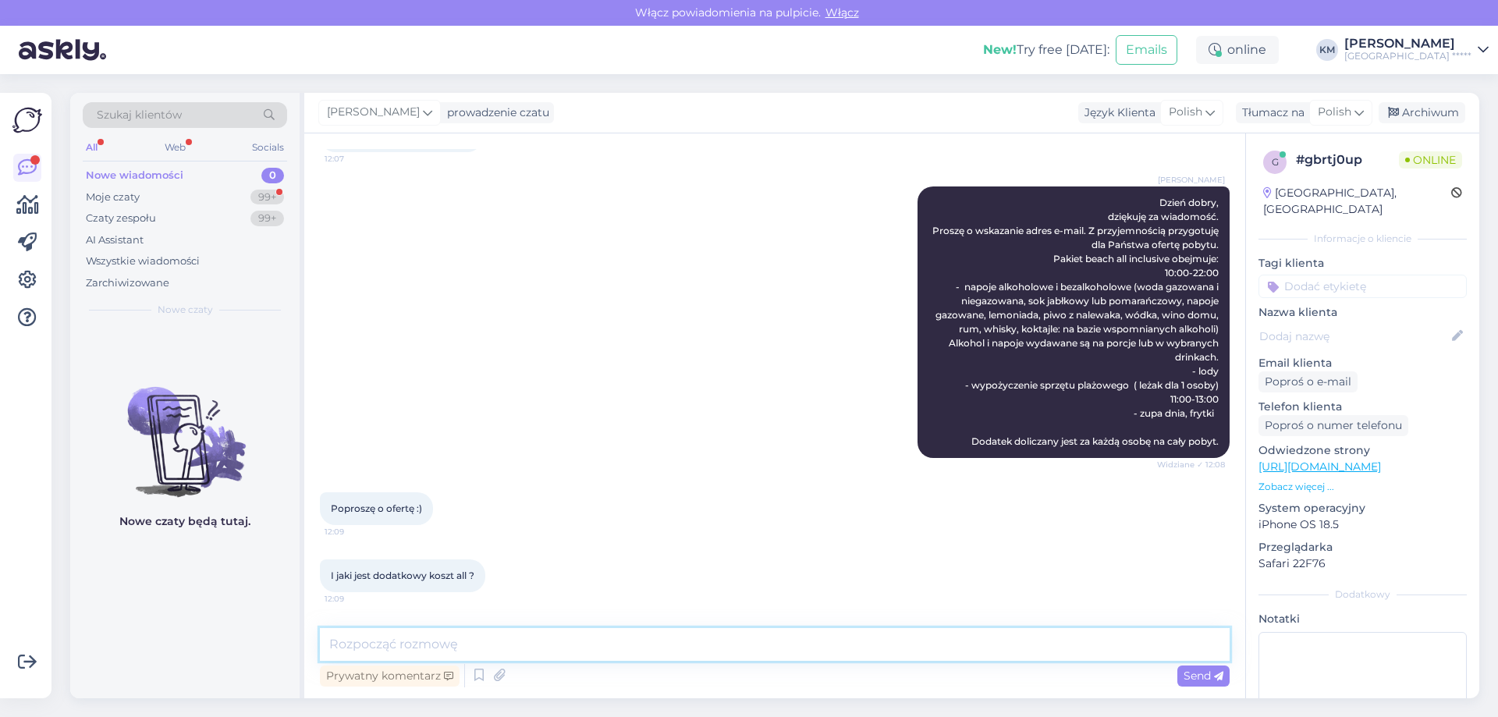
scroll to position [0, 0]
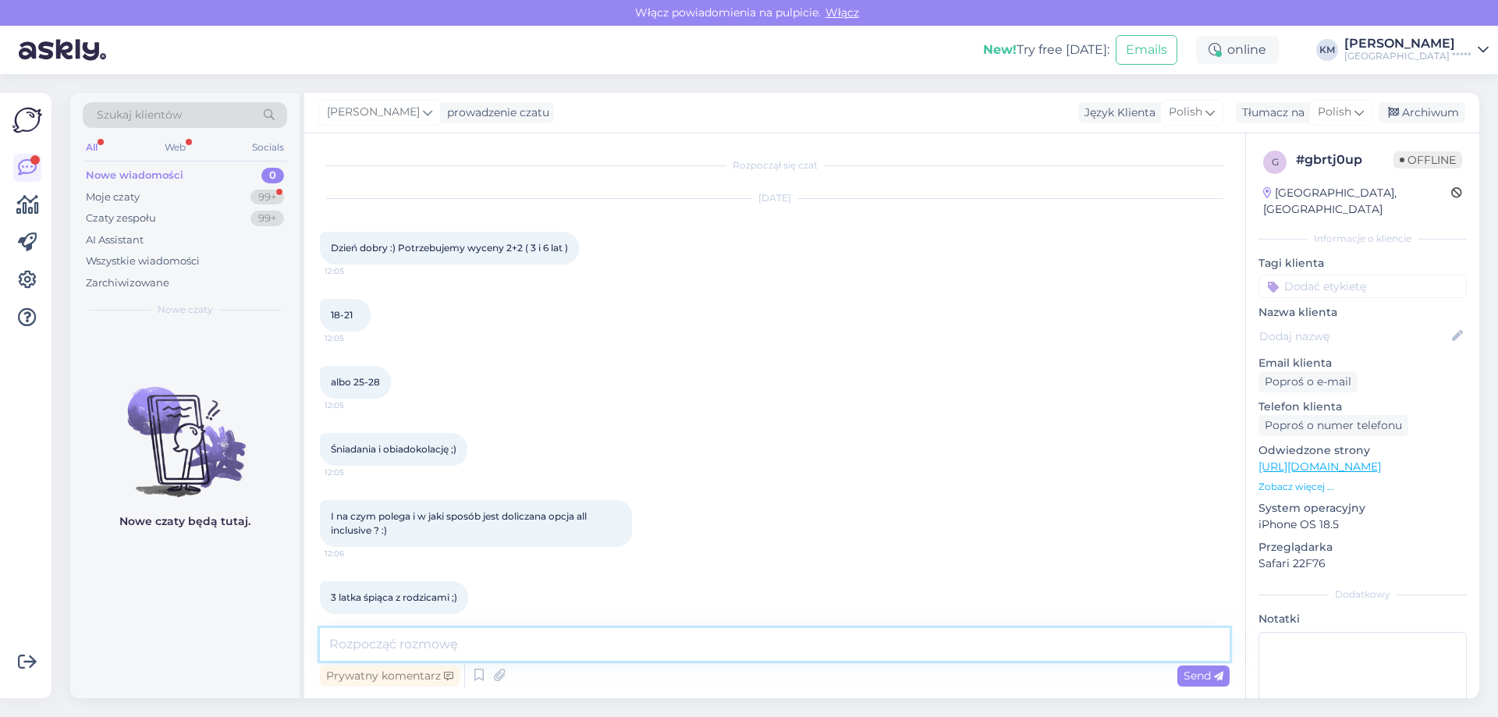
click at [409, 644] on textarea at bounding box center [774, 644] width 909 height 33
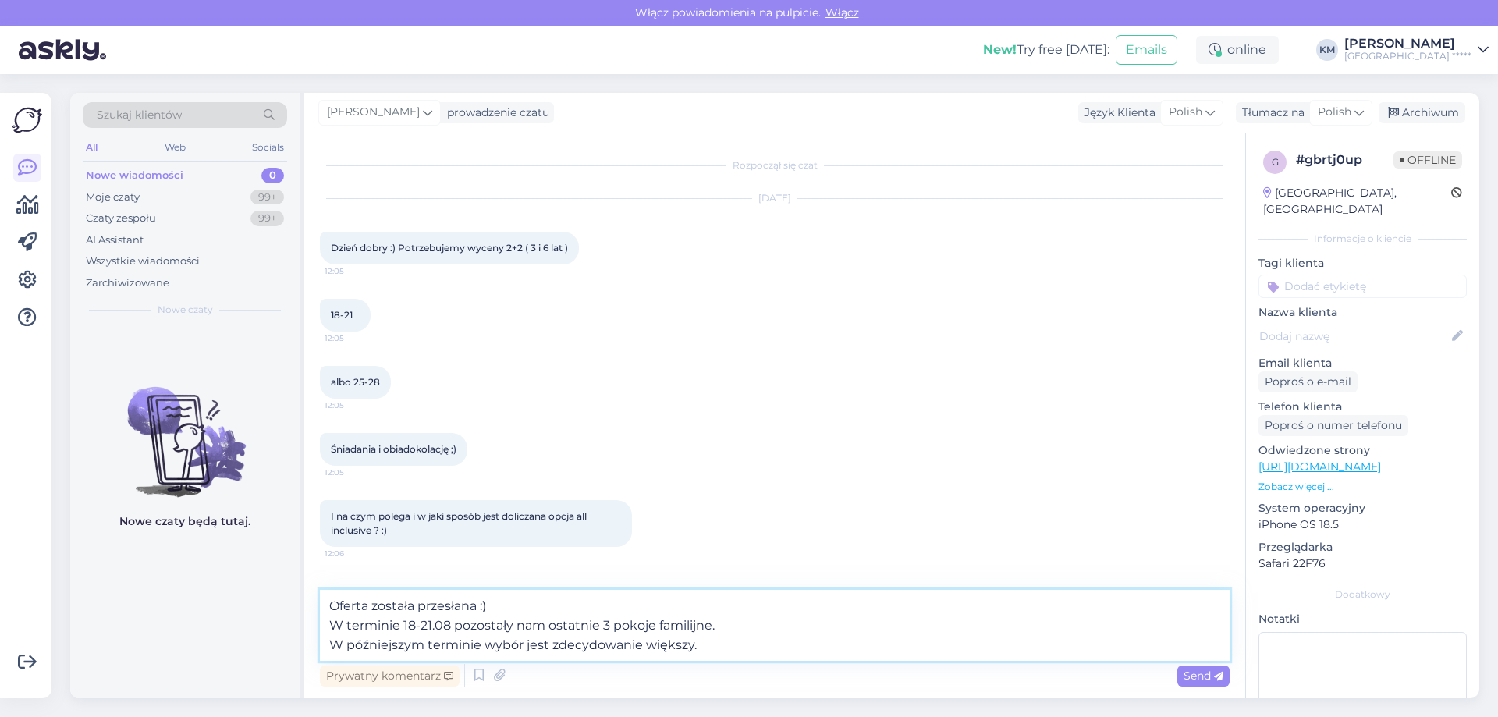
click at [603, 625] on textarea "Oferta została przesłana :) W terminie 18-21.08 pozostały nam ostatnie 3 pokoje…" at bounding box center [774, 625] width 909 height 71
click at [526, 647] on textarea "Oferta została przesłana :) W terminie 18-21.08 pozostały nam ostatnie 2 pokoje…" at bounding box center [774, 625] width 909 height 71
type textarea "Oferta została przesłana :) W terminie 18-21.08 pozostały nam ostatnie 2 pokoje…"
click at [1218, 679] on icon at bounding box center [1218, 676] width 9 height 9
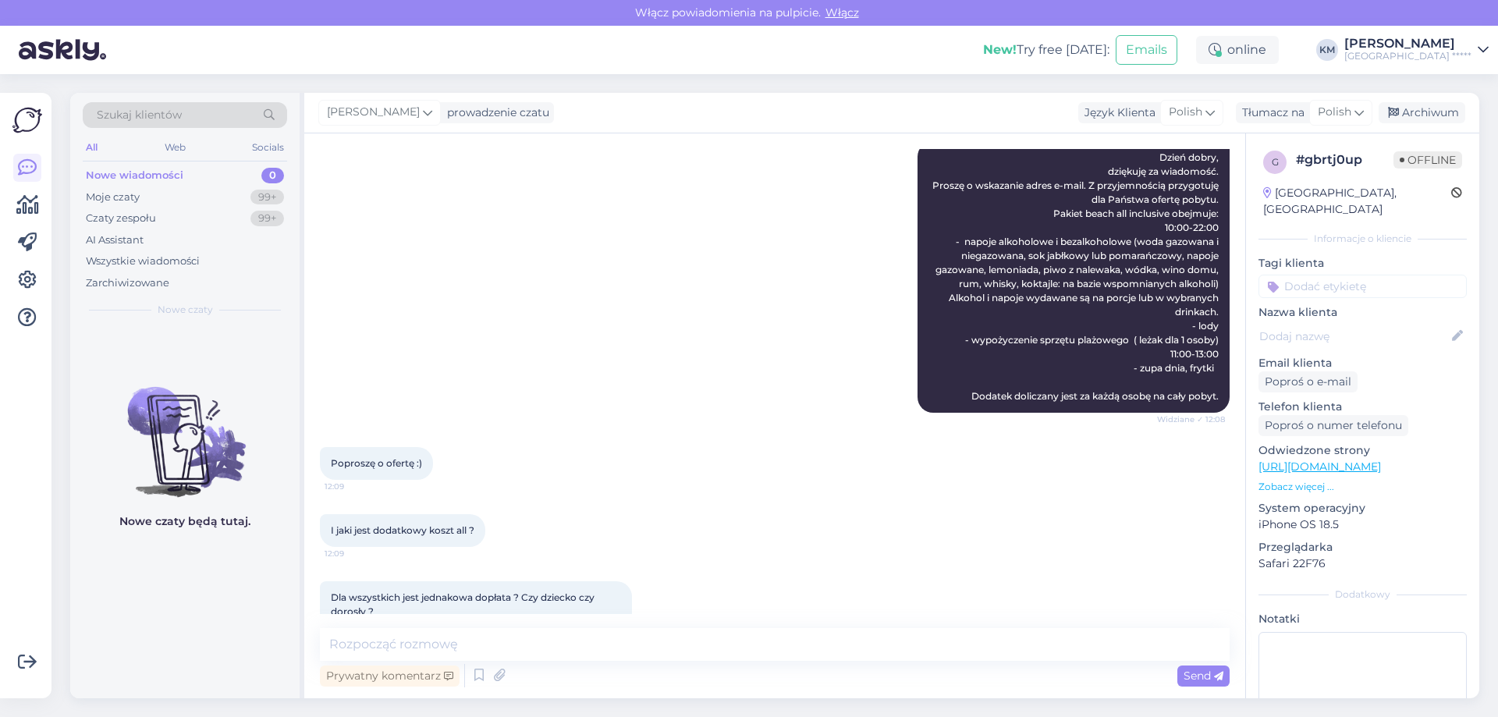
scroll to position [106, 0]
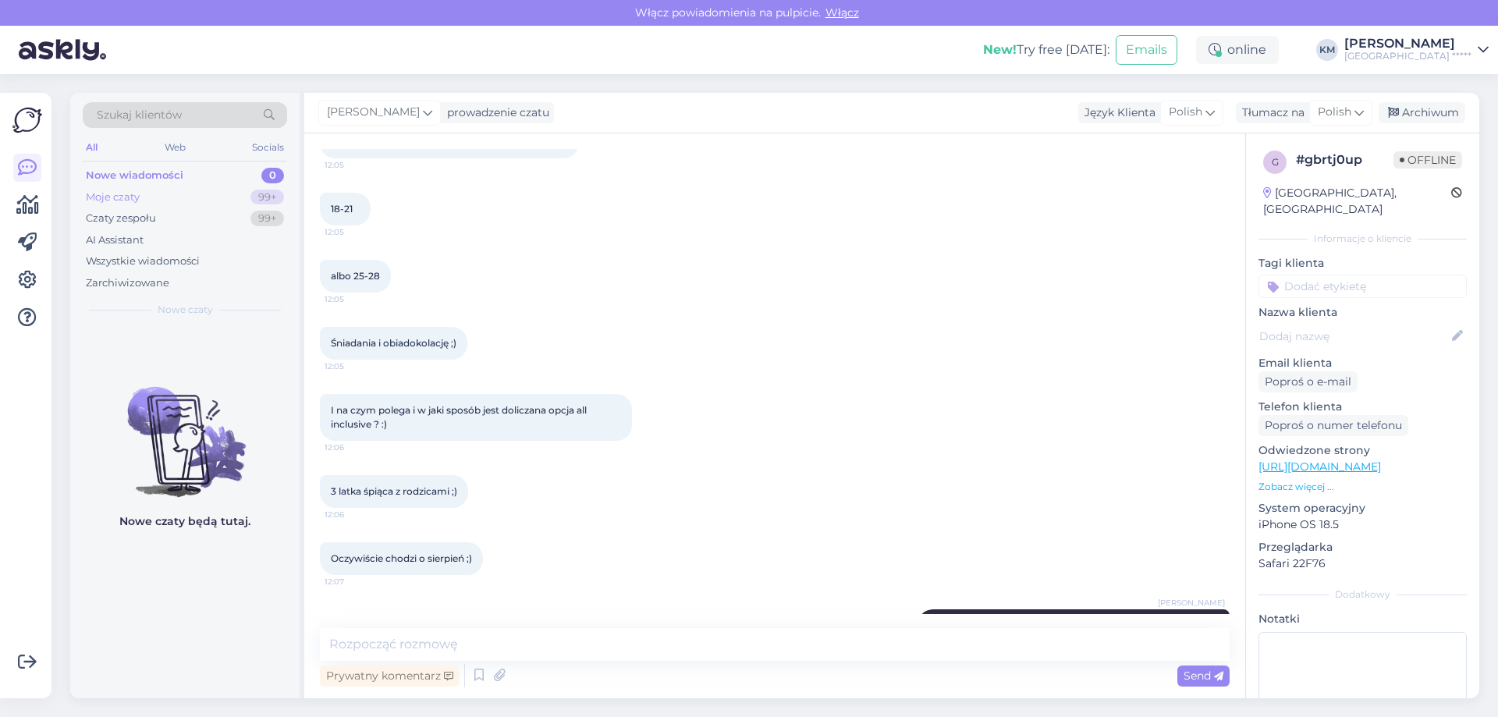
click at [164, 197] on div "Moje czaty 99+" at bounding box center [185, 197] width 204 height 22
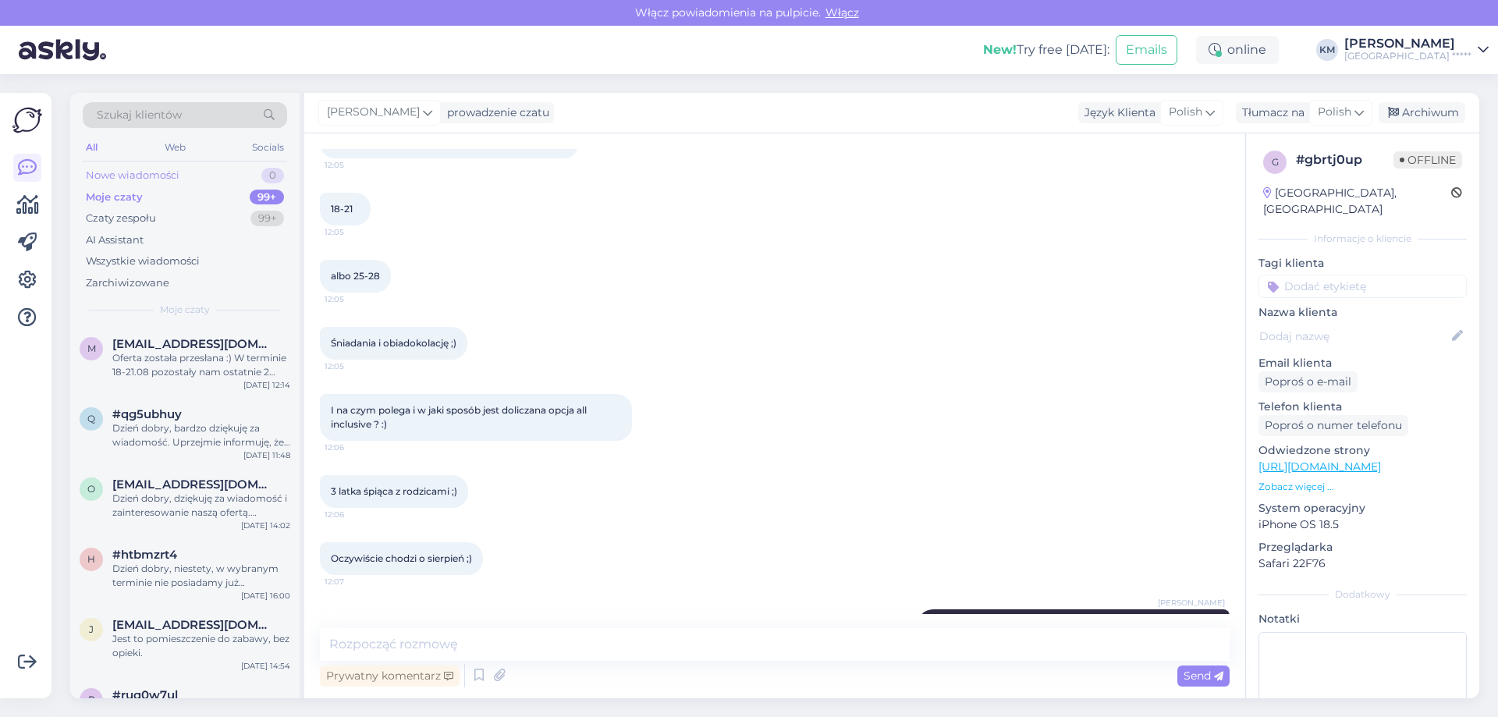
click at [177, 176] on div "Nowe wiadomości" at bounding box center [133, 176] width 94 height 16
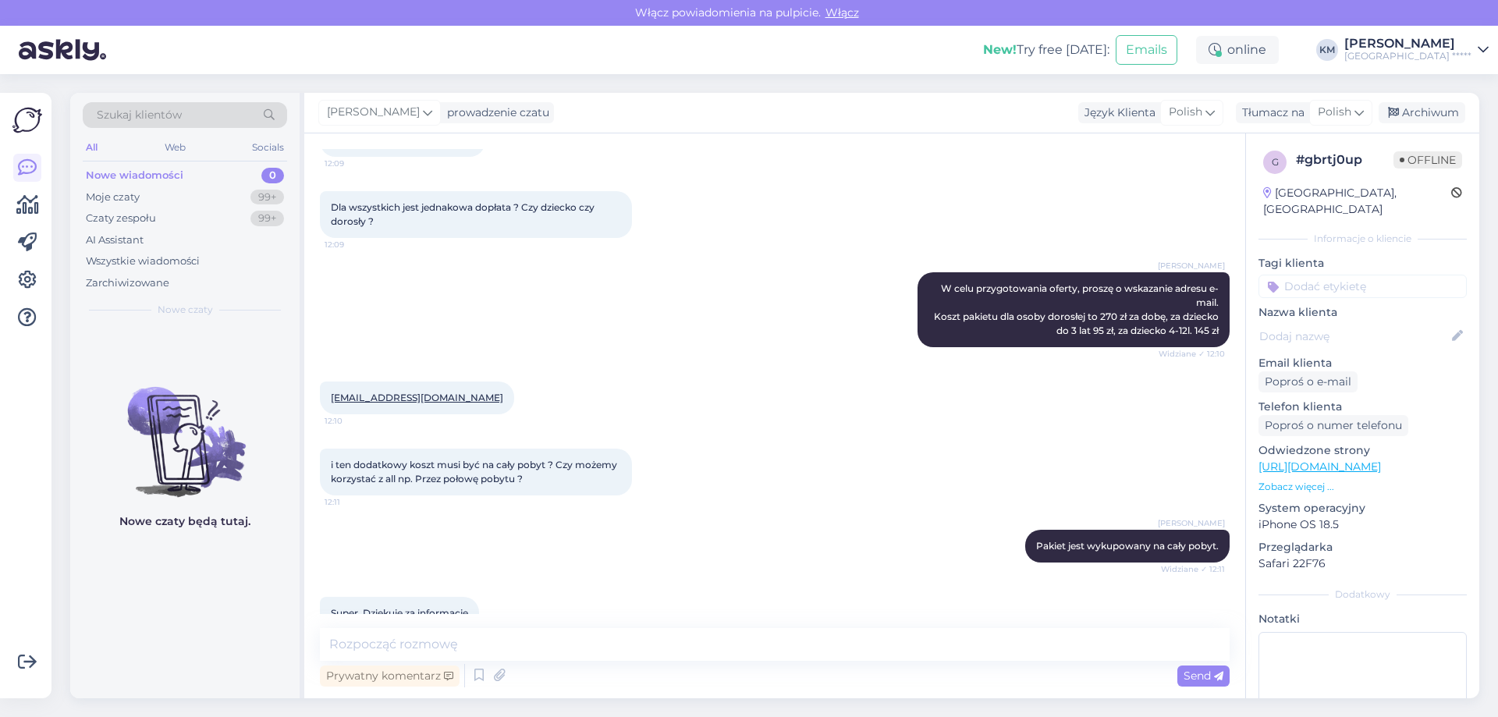
scroll to position [1120, 0]
